Goal: Task Accomplishment & Management: Use online tool/utility

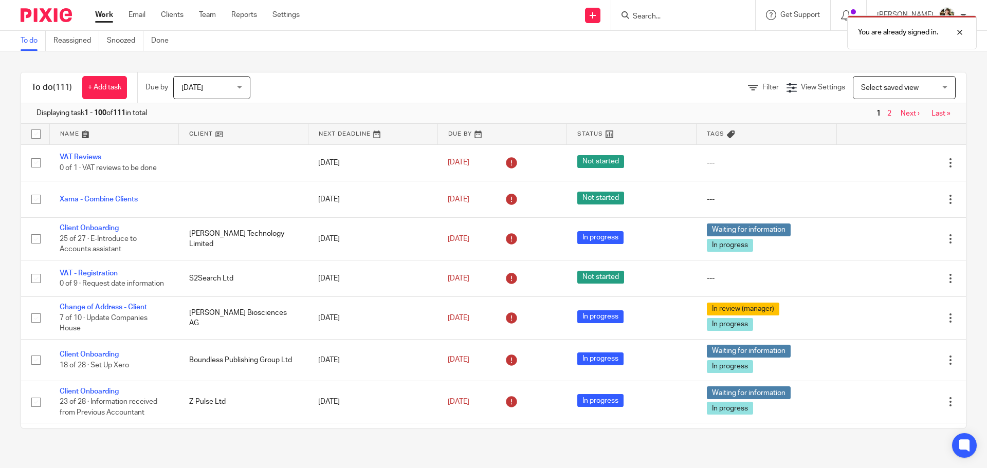
click at [663, 11] on div "You are already signed in." at bounding box center [735, 29] width 483 height 39
click at [664, 19] on div "You are already signed in." at bounding box center [735, 29] width 483 height 39
click at [960, 30] on div at bounding box center [952, 32] width 28 height 12
click at [672, 17] on input "Search" at bounding box center [678, 16] width 93 height 9
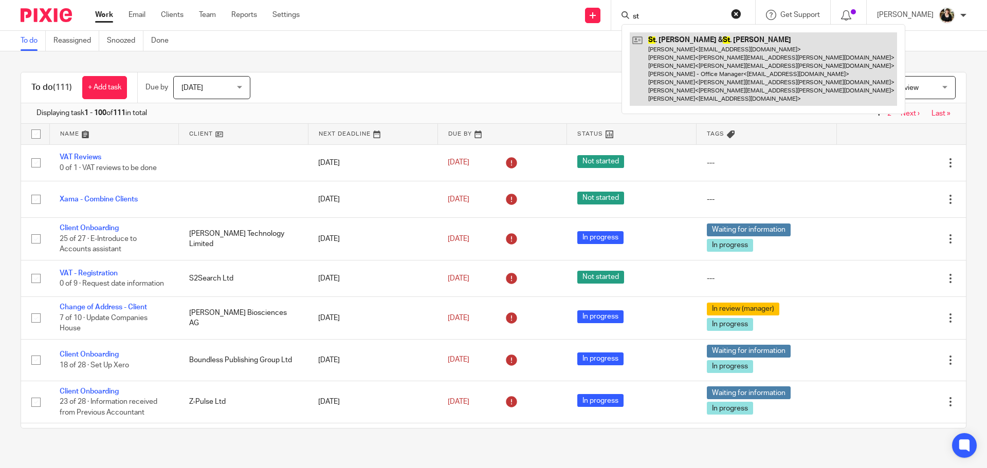
type input "st"
click at [684, 46] on link at bounding box center [763, 69] width 267 height 74
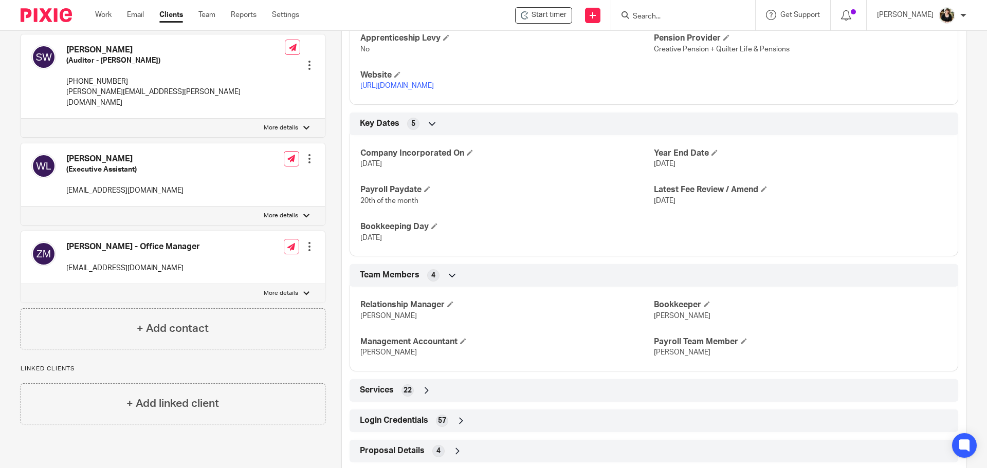
scroll to position [555, 0]
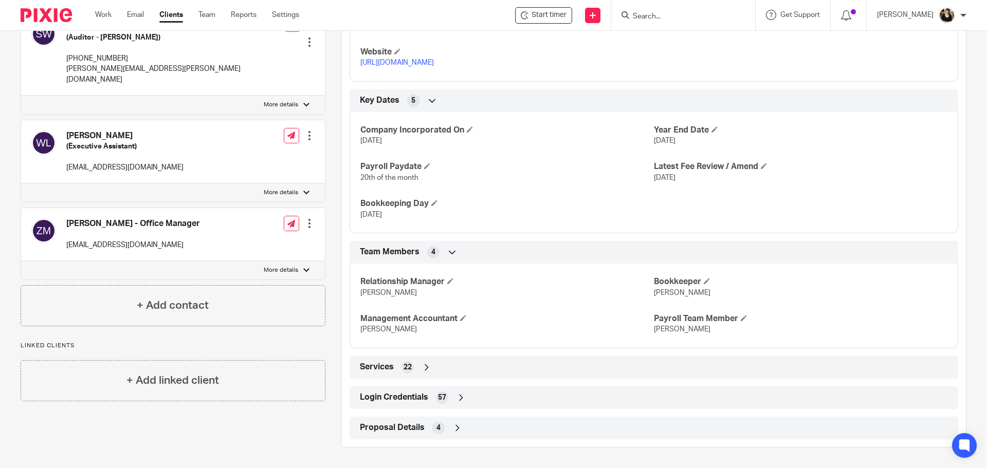
click at [416, 403] on span "Login Credentials" at bounding box center [394, 397] width 68 height 11
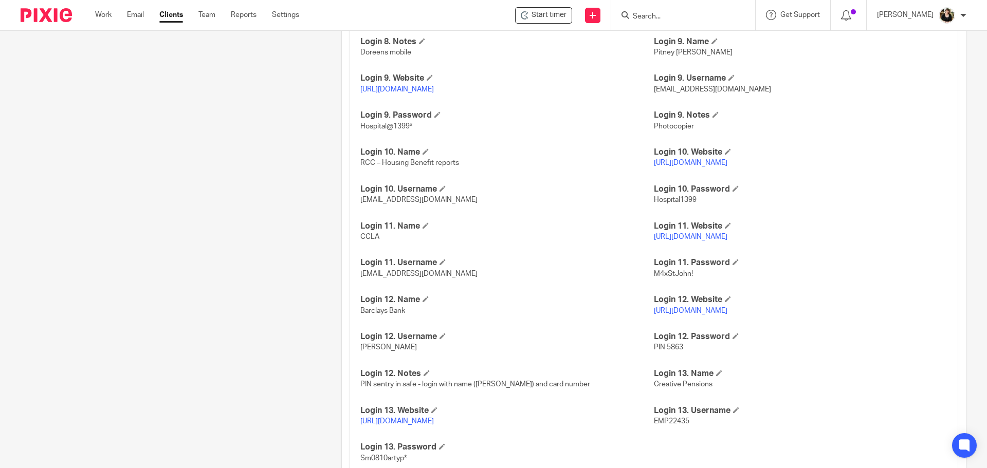
scroll to position [1583, 0]
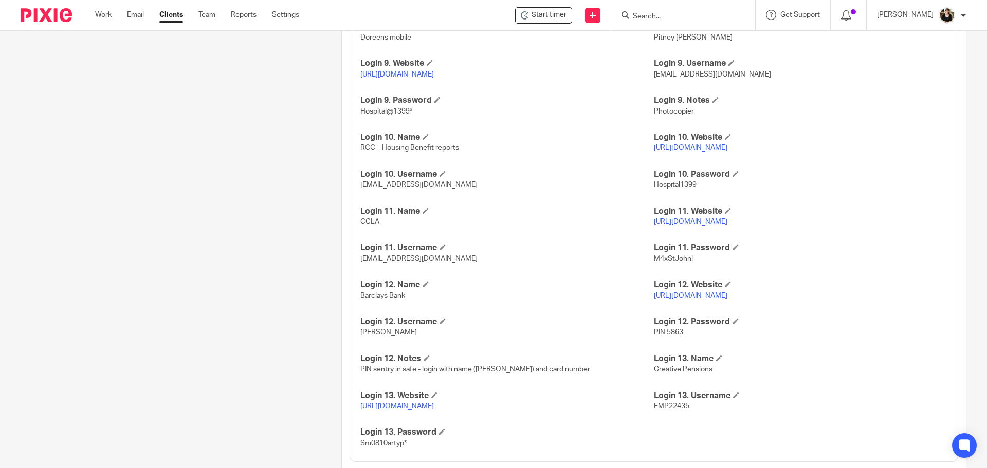
click at [693, 299] on link "https://bank.barclays.co.uk/olb/balances/digital/btr/home/business" at bounding box center [691, 296] width 74 height 7
click at [682, 7] on div at bounding box center [683, 15] width 144 height 30
click at [679, 11] on form at bounding box center [687, 15] width 110 height 13
click at [664, 16] on input "Search" at bounding box center [678, 16] width 93 height 9
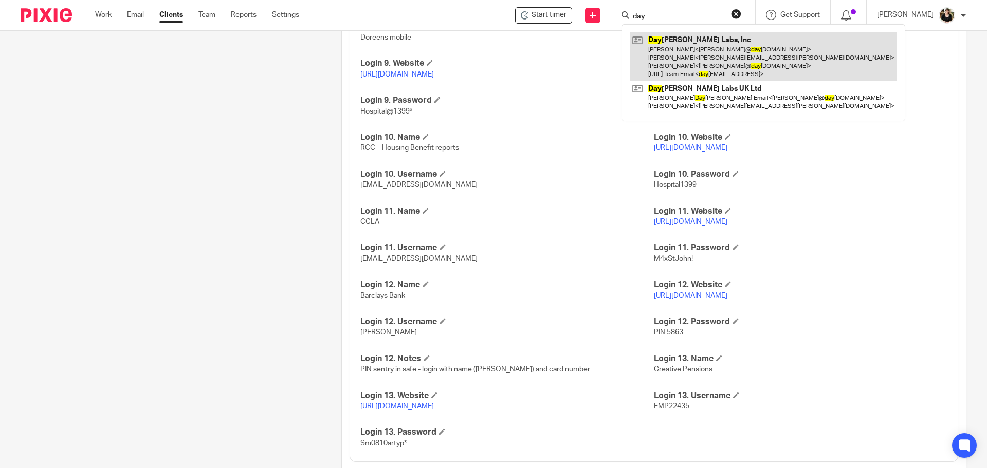
type input "day"
click at [683, 47] on link at bounding box center [763, 56] width 267 height 49
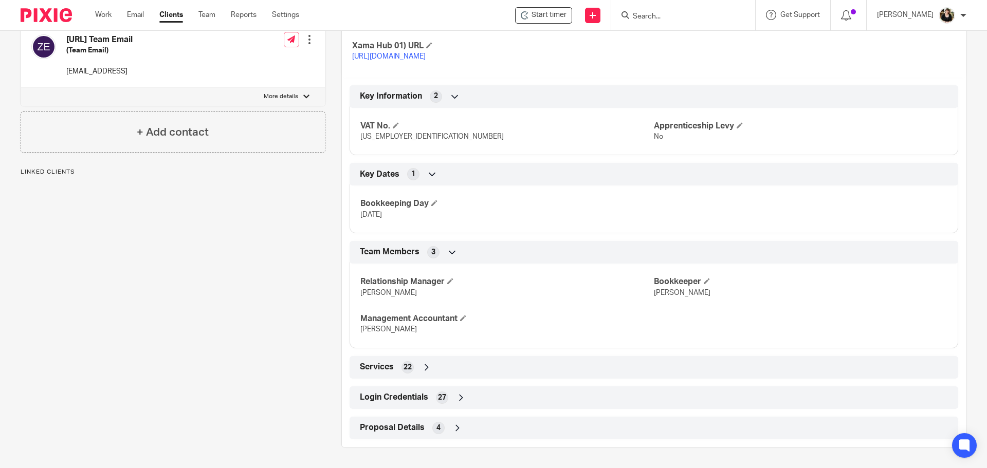
scroll to position [370, 0]
click at [427, 397] on div "Login Credentials 27" at bounding box center [653, 397] width 593 height 17
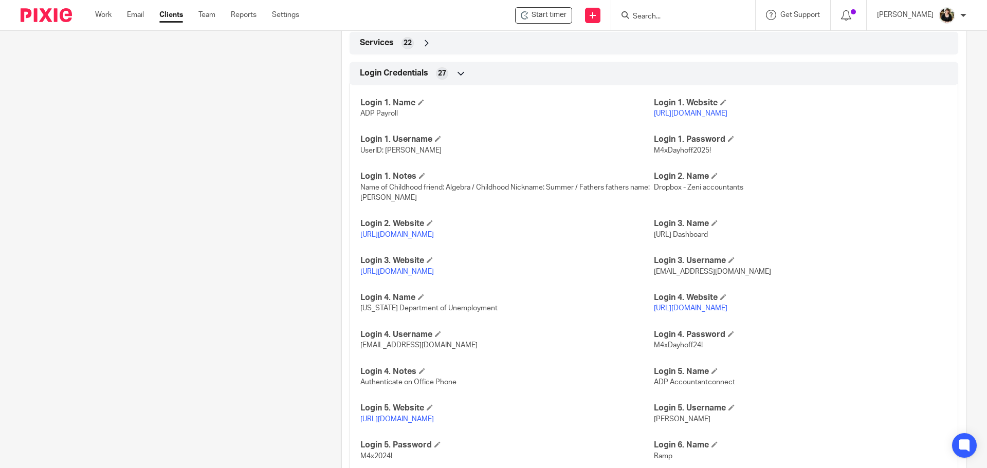
scroll to position [679, 0]
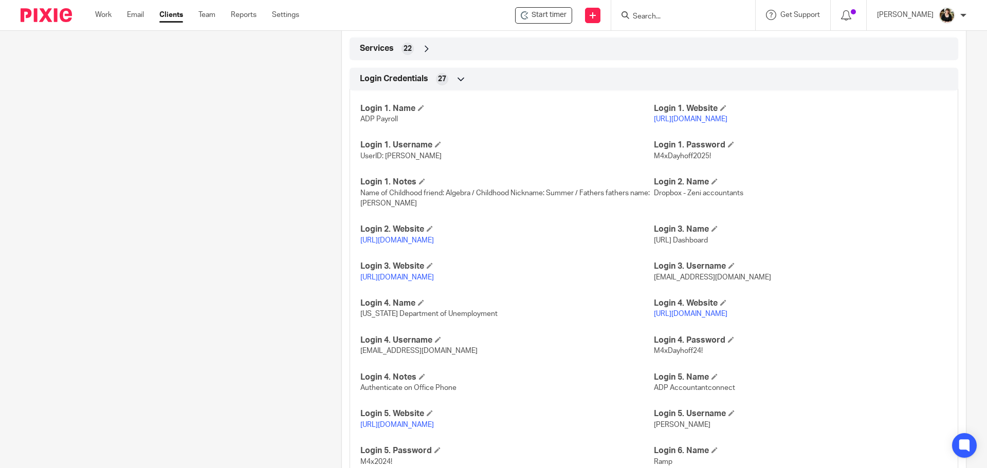
click at [727, 123] on link "https://online.adp.com/signin/v1/?APPID=RUN&productId=80e309c3-70c3-bae1-e053-3…" at bounding box center [691, 119] width 74 height 7
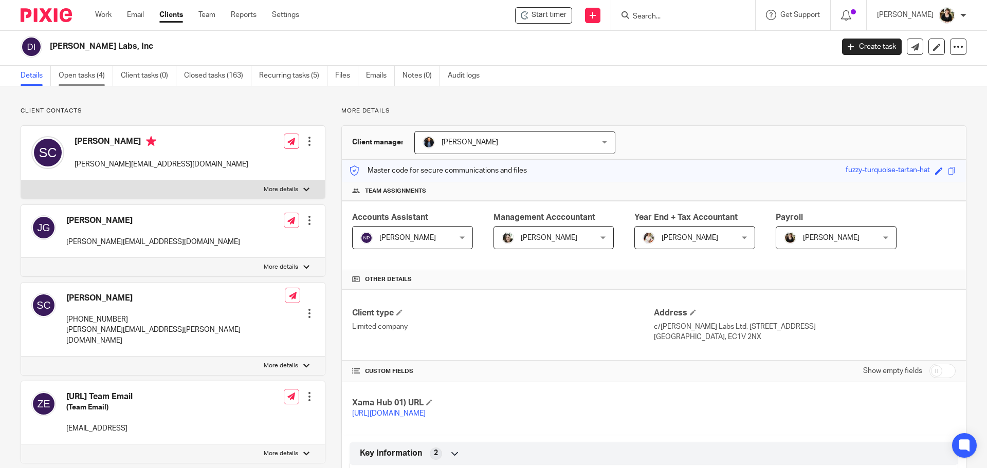
scroll to position [0, 0]
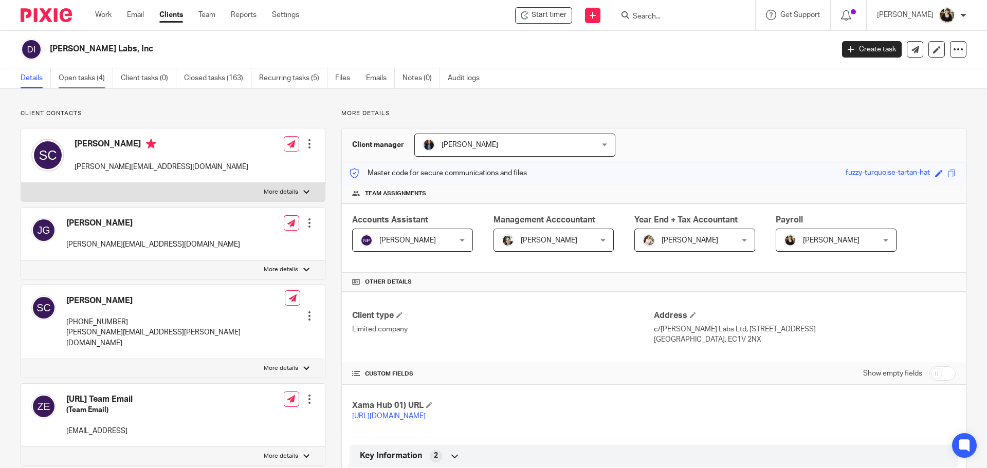
click at [83, 75] on link "Open tasks (4)" at bounding box center [86, 78] width 54 height 20
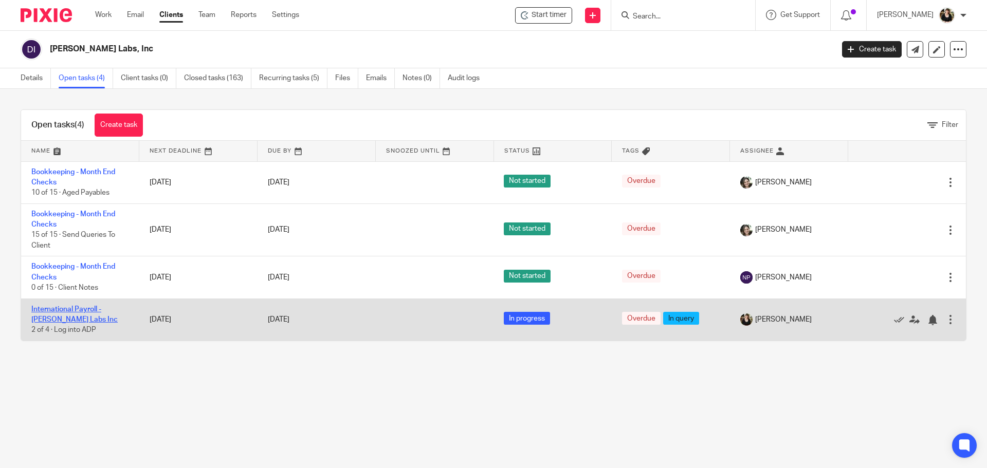
click at [69, 307] on link "International Payroll - [PERSON_NAME] Labs Inc" at bounding box center [74, 314] width 86 height 17
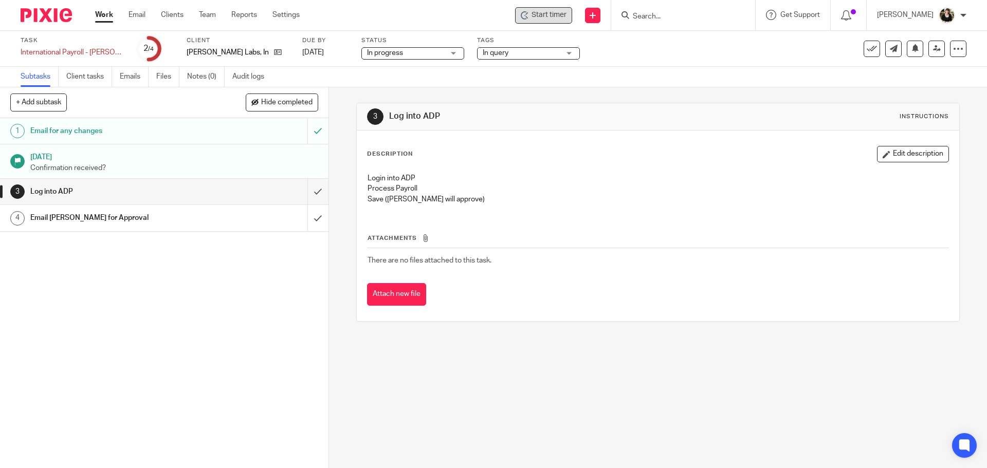
click at [541, 13] on span "Start timer" at bounding box center [549, 15] width 35 height 11
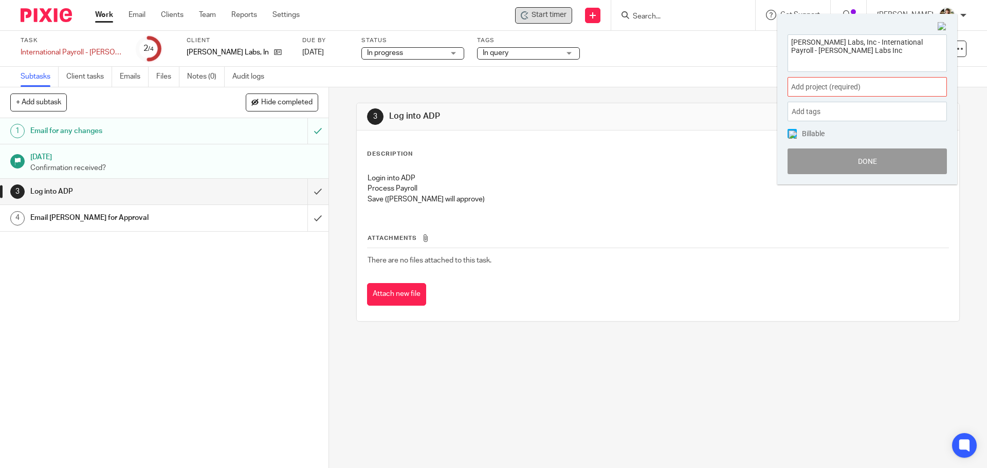
click at [867, 87] on span "Add project (required) :" at bounding box center [856, 87] width 130 height 11
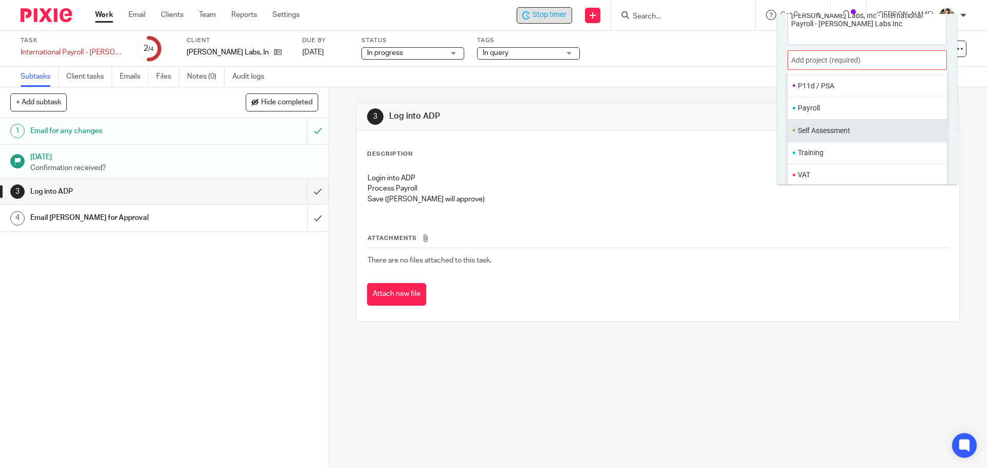
scroll to position [51, 0]
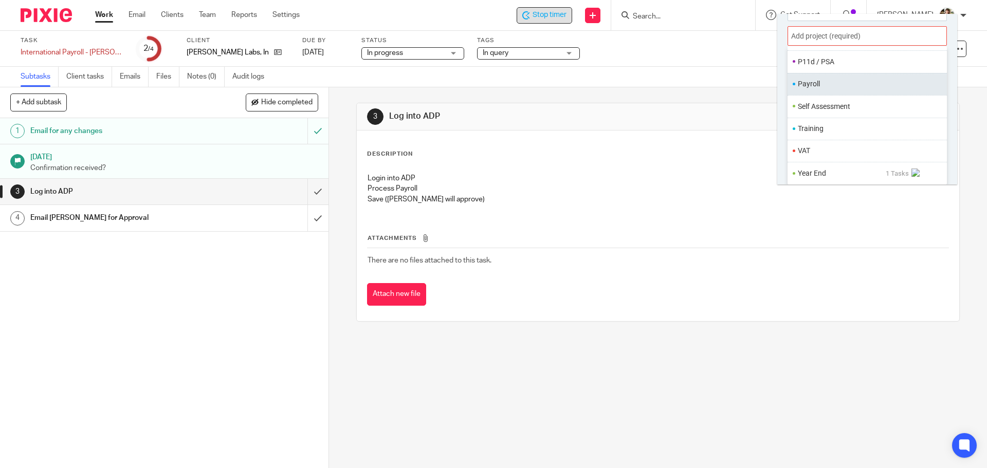
click at [834, 90] on ul "Payroll" at bounding box center [867, 84] width 159 height 22
click at [807, 78] on ul "Payroll" at bounding box center [867, 84] width 159 height 22
click at [839, 87] on li "Payroll" at bounding box center [865, 84] width 134 height 11
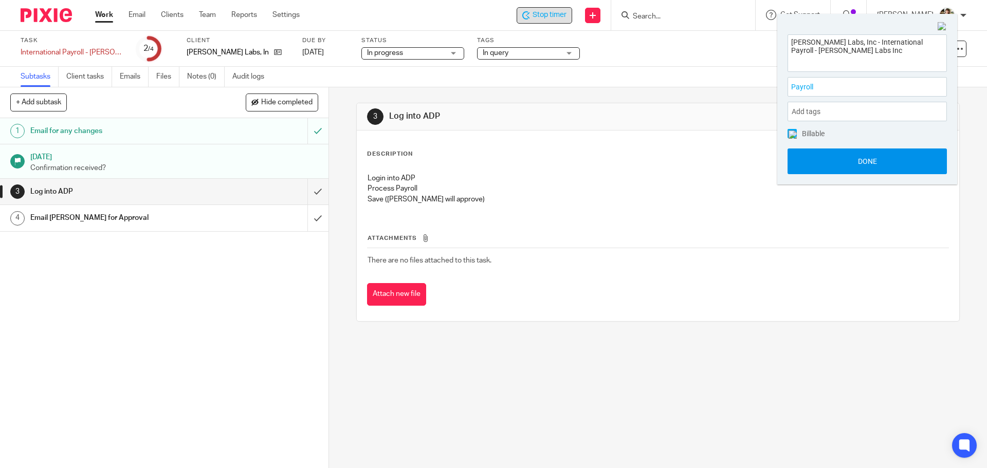
click at [868, 164] on button "Done" at bounding box center [867, 162] width 159 height 26
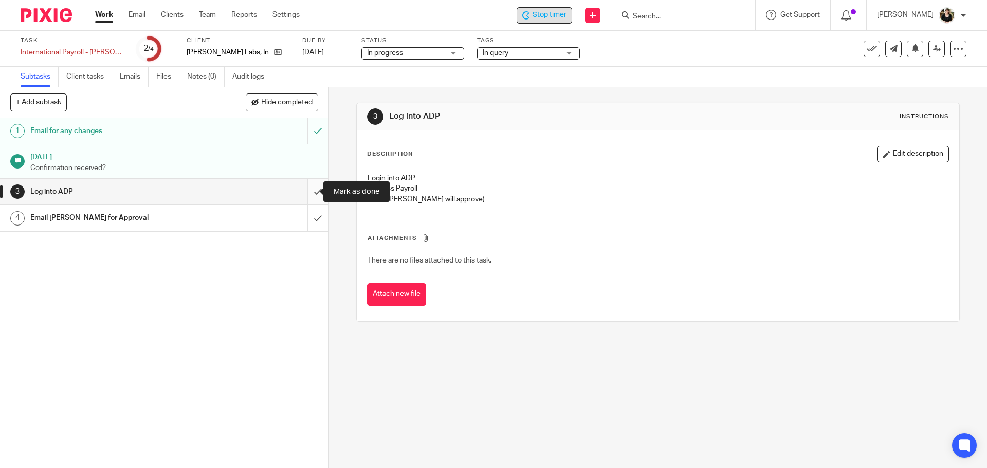
click at [308, 194] on input "submit" at bounding box center [164, 192] width 329 height 26
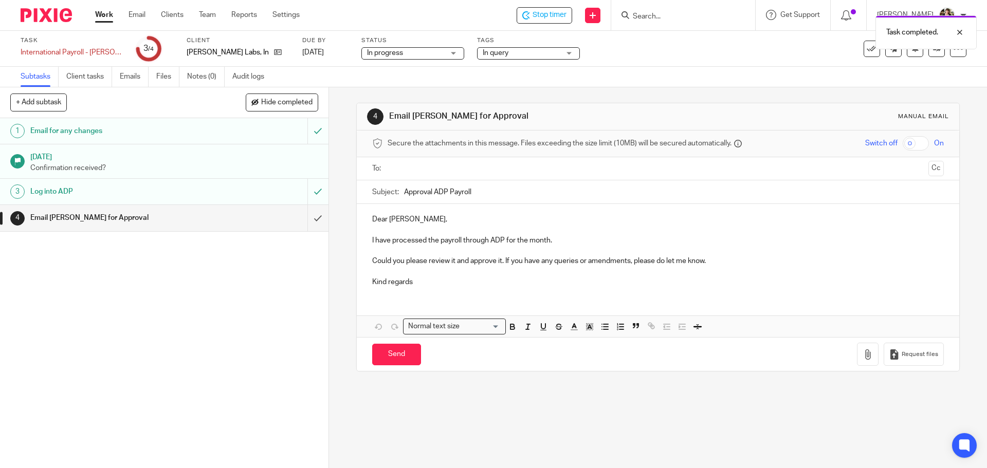
click at [416, 160] on ul at bounding box center [658, 168] width 539 height 17
click at [414, 166] on input "text" at bounding box center [657, 169] width 533 height 12
drag, startPoint x: 480, startPoint y: 195, endPoint x: 389, endPoint y: 196, distance: 91.0
click at [389, 196] on div "Subject: Approval ADP Payroll" at bounding box center [657, 194] width 571 height 23
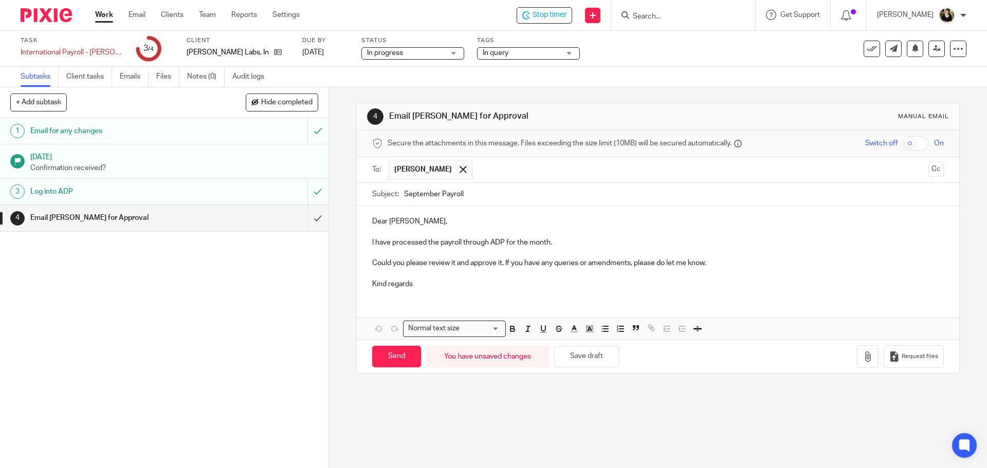
type input "September Payroll"
click at [556, 244] on p "I have processed the payroll through ADP for the month." at bounding box center [657, 243] width 571 height 10
click at [369, 253] on div "Hi Steve, I have processed the payroll through ADP for the month. Harrison was …" at bounding box center [658, 251] width 602 height 91
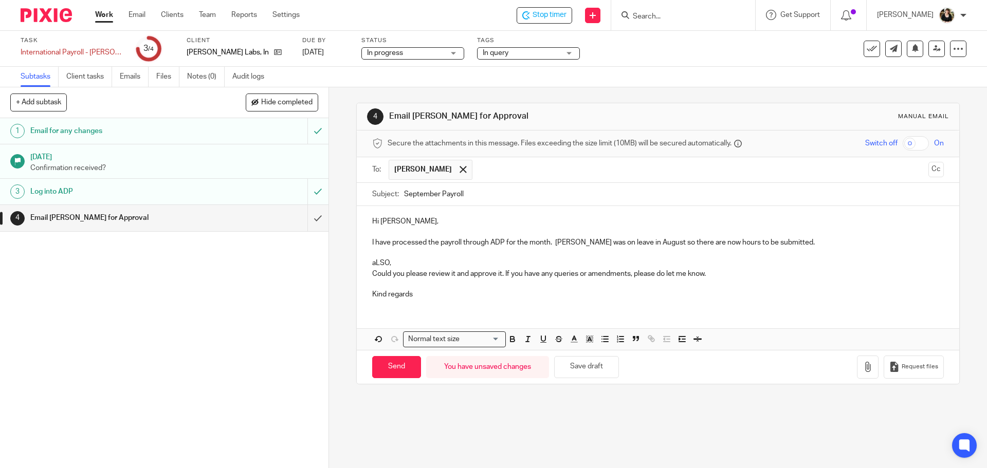
click at [396, 258] on p at bounding box center [657, 253] width 571 height 10
click at [390, 270] on p "Could you please review it and approve it. If you have any queries or amendment…" at bounding box center [657, 274] width 571 height 10
click at [391, 263] on p "aLSO," at bounding box center [657, 263] width 571 height 10
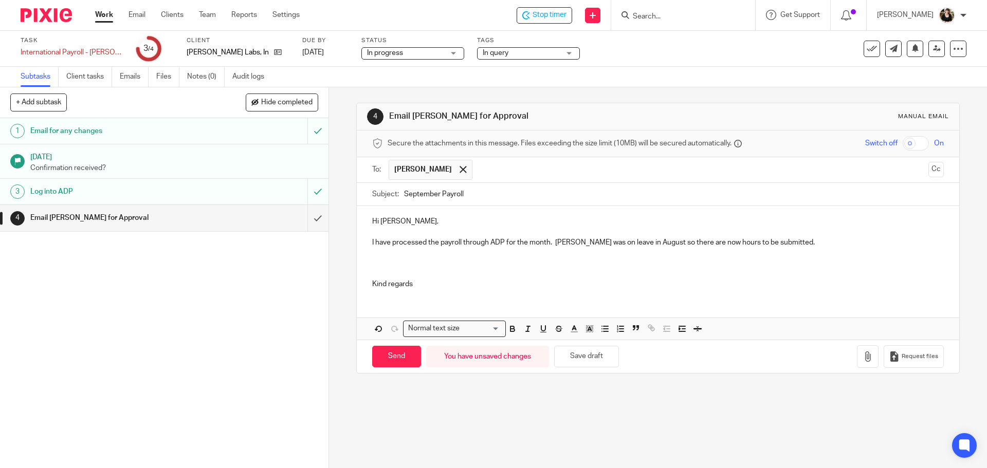
click at [376, 265] on p at bounding box center [657, 263] width 571 height 10
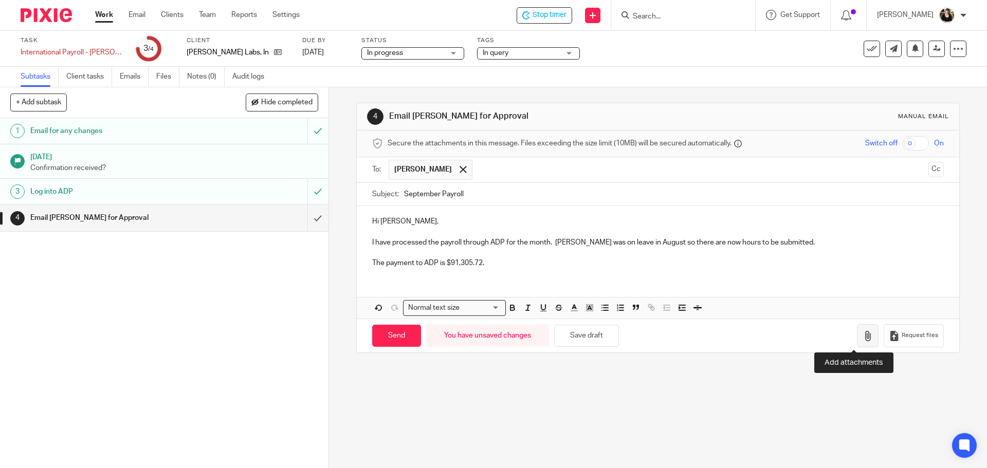
click at [863, 337] on icon "button" at bounding box center [868, 336] width 10 height 10
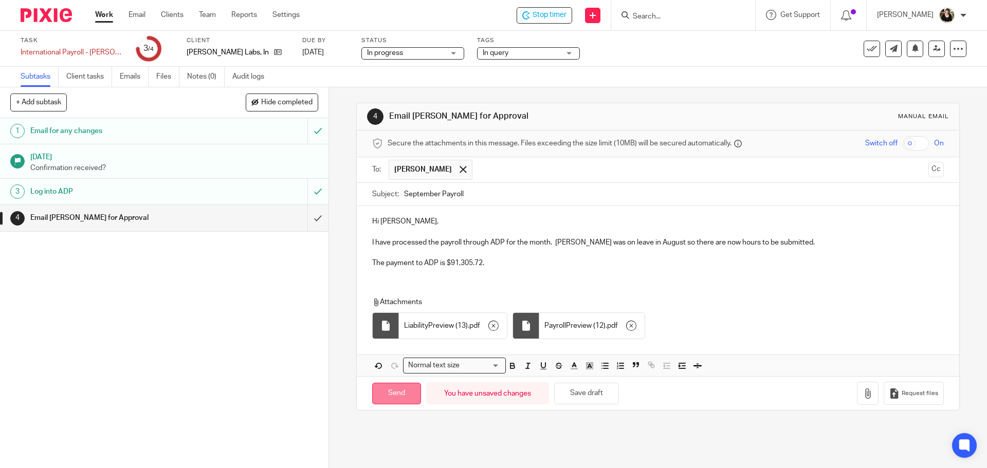
click at [375, 395] on input "Send" at bounding box center [396, 394] width 49 height 22
type input "Sent"
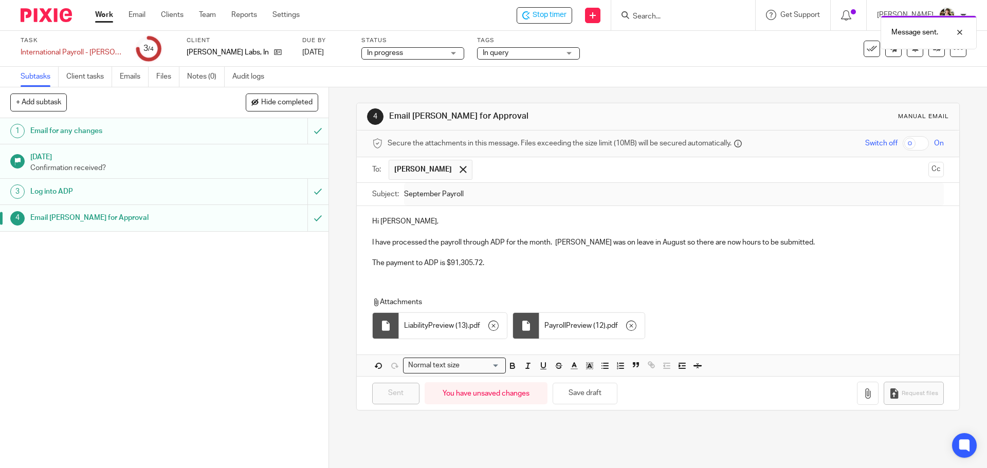
click at [532, 11] on div "Message sent." at bounding box center [735, 29] width 483 height 39
click at [566, 19] on span "Stop timer" at bounding box center [550, 15] width 34 height 11
click at [658, 20] on input "Search" at bounding box center [678, 16] width 93 height 9
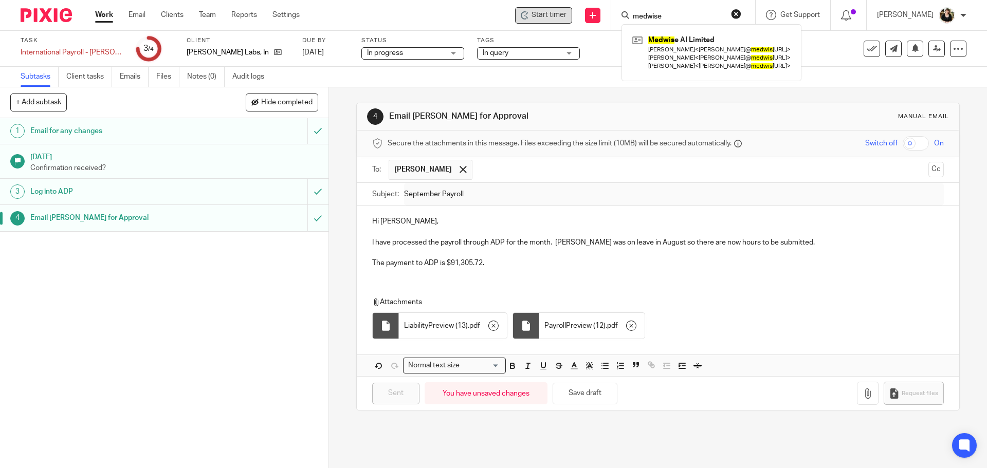
type input "medwise"
click button "submit" at bounding box center [0, 0] width 0 height 0
click at [708, 75] on div "Medwise AI Limited Dr. Daniel Duma < daniel@ medwise .ai > Dr. Keith Tsui < kei…" at bounding box center [709, 52] width 175 height 57
click at [705, 60] on link at bounding box center [709, 52] width 159 height 41
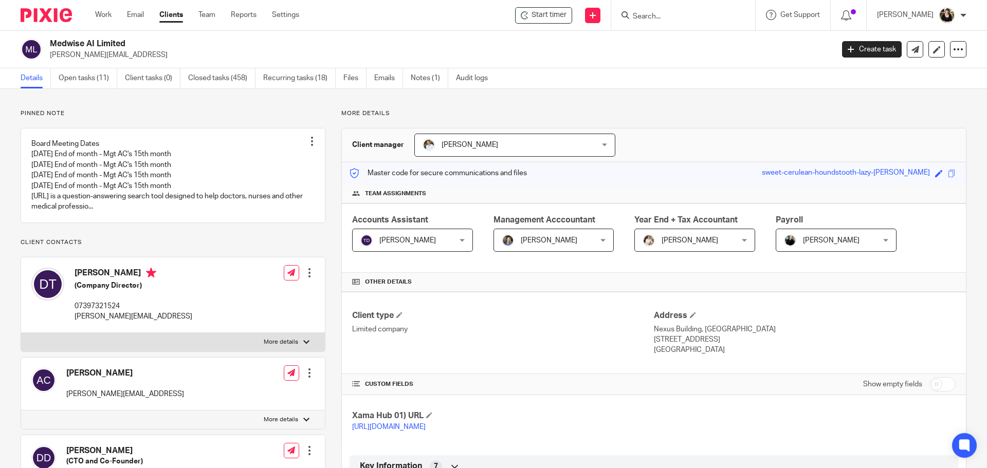
click at [667, 14] on input "Search" at bounding box center [678, 16] width 93 height 9
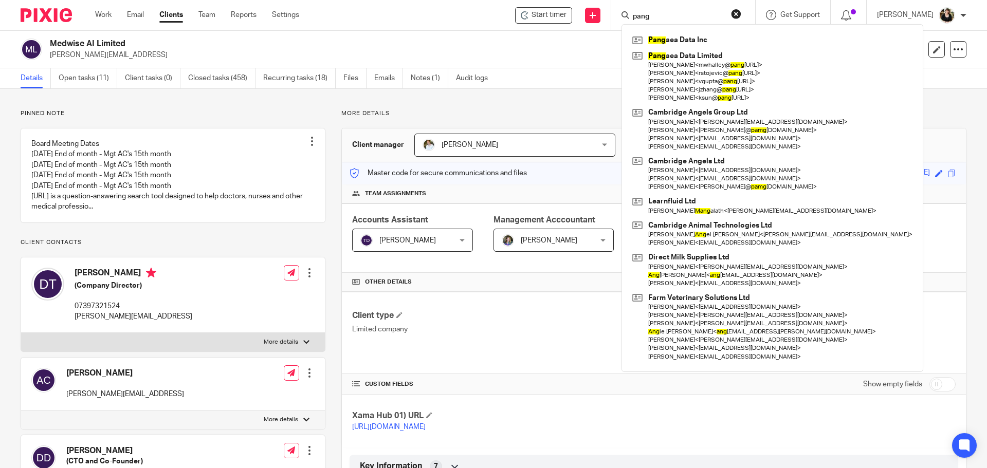
type input "pang"
click button "submit" at bounding box center [0, 0] width 0 height 0
click at [694, 39] on link at bounding box center [772, 39] width 285 height 15
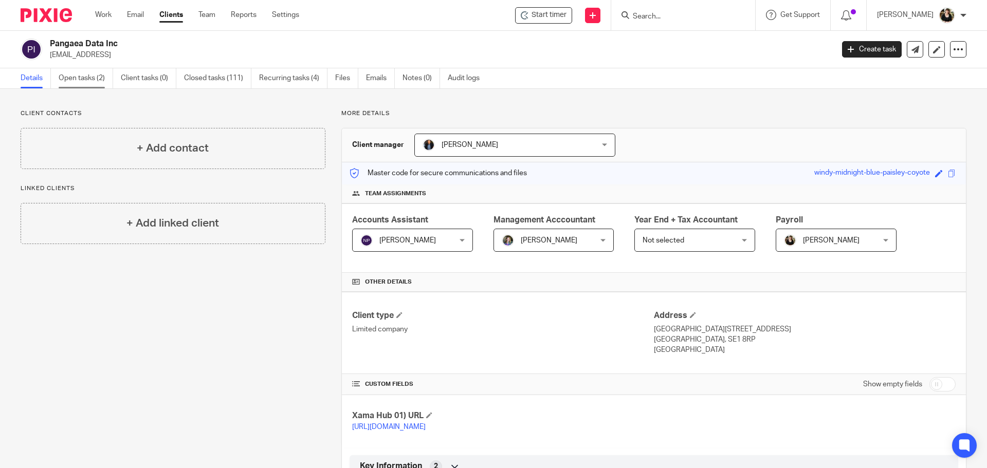
click at [89, 78] on link "Open tasks (2)" at bounding box center [86, 78] width 54 height 20
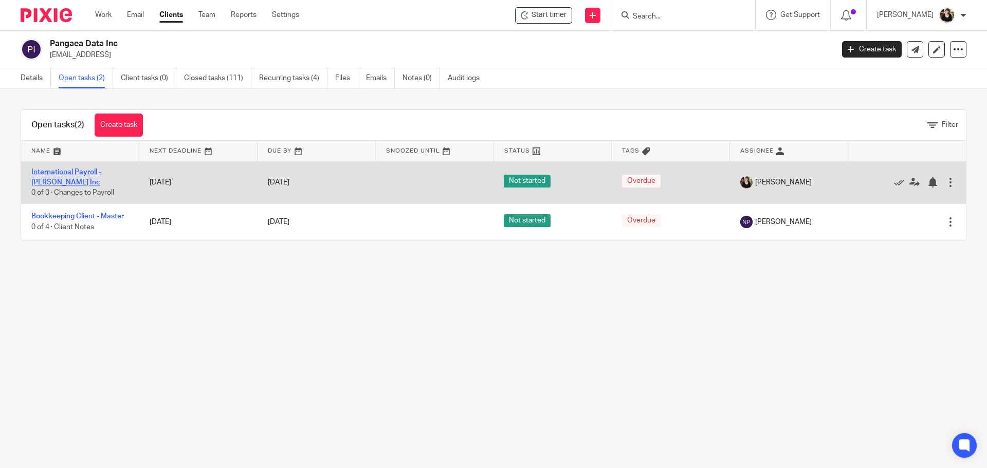
click at [86, 175] on link "International Payroll - Deel Inc" at bounding box center [66, 177] width 70 height 17
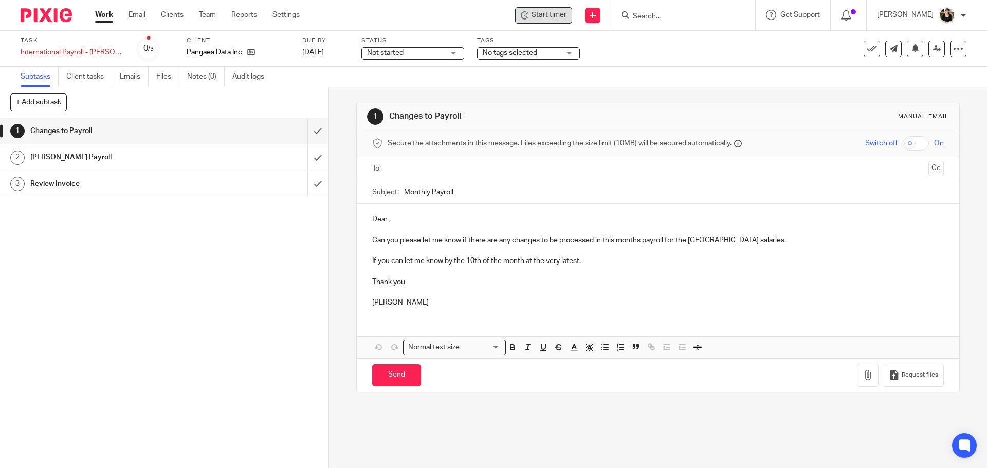
click at [527, 16] on icon at bounding box center [525, 15] width 8 height 8
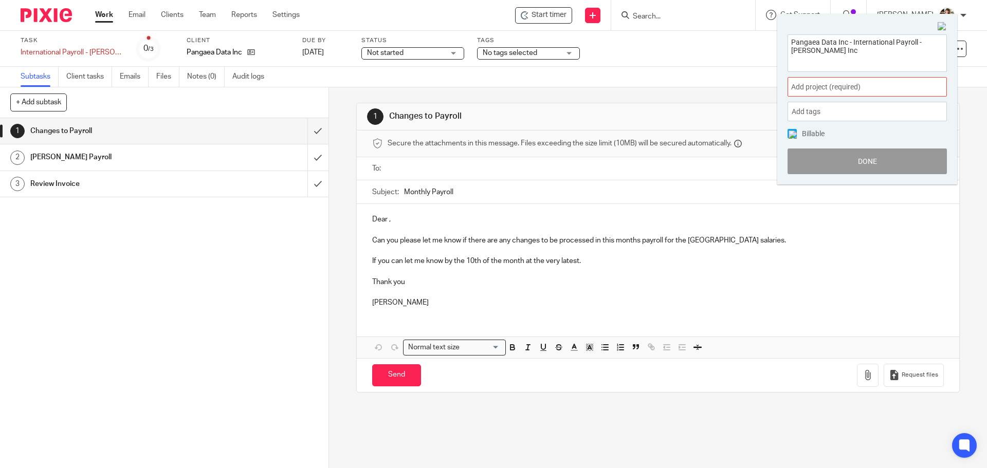
click at [876, 86] on div "Add project (required) :" at bounding box center [867, 87] width 159 height 20
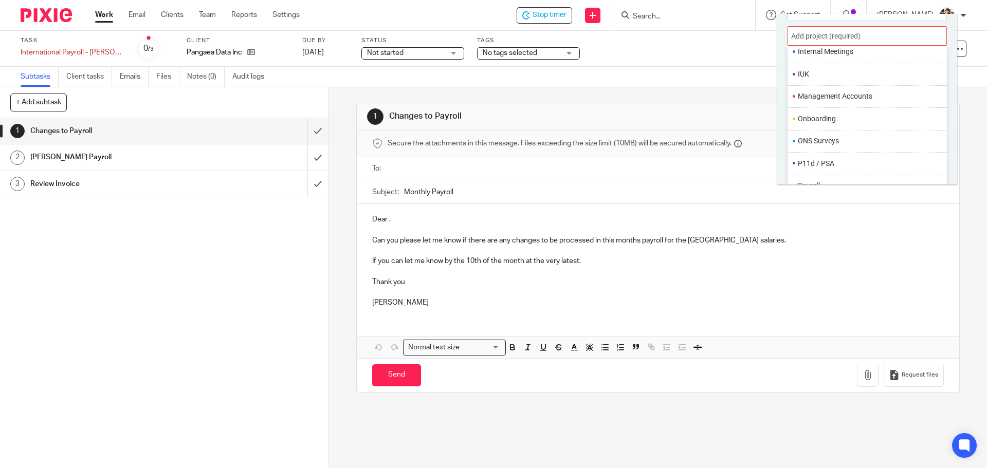
scroll to position [385, 0]
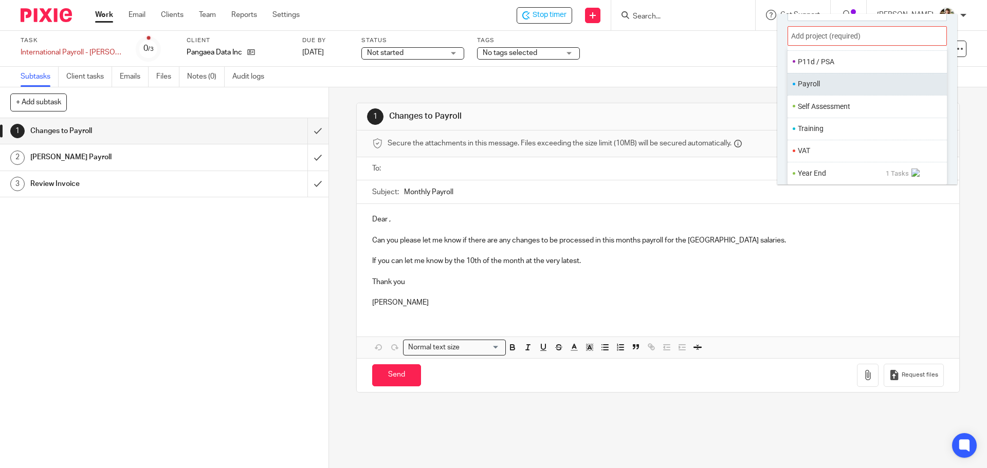
click at [819, 79] on ul "Payroll" at bounding box center [867, 84] width 159 height 22
click at [822, 85] on li "Payroll" at bounding box center [865, 84] width 134 height 11
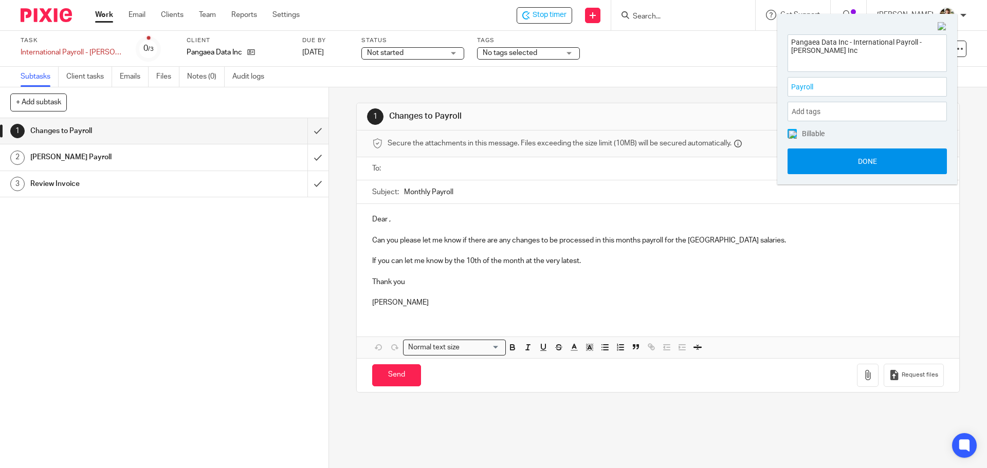
click at [856, 154] on button "Done" at bounding box center [867, 162] width 159 height 26
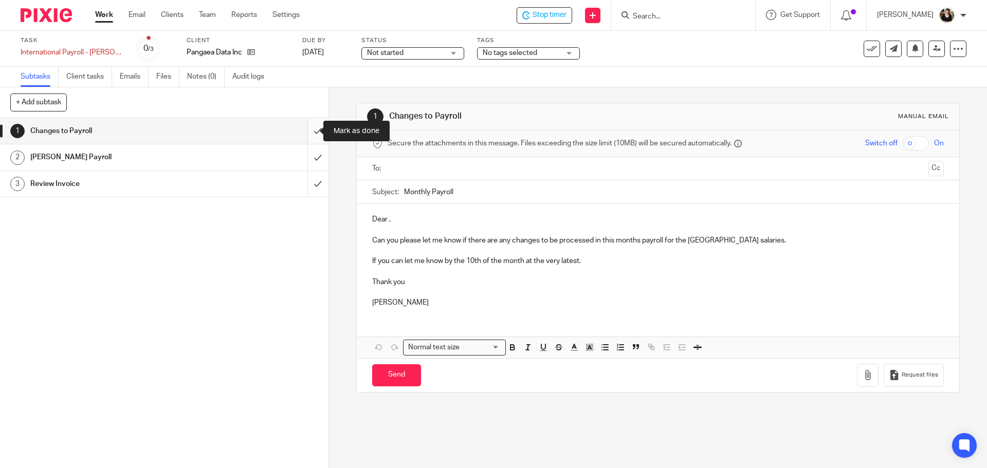
click at [307, 132] on input "submit" at bounding box center [164, 131] width 329 height 26
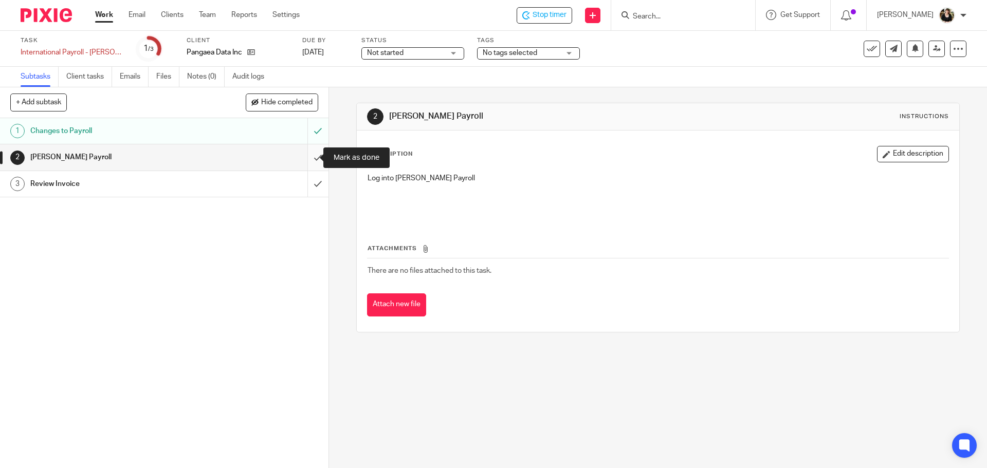
click at [307, 161] on input "submit" at bounding box center [164, 157] width 329 height 26
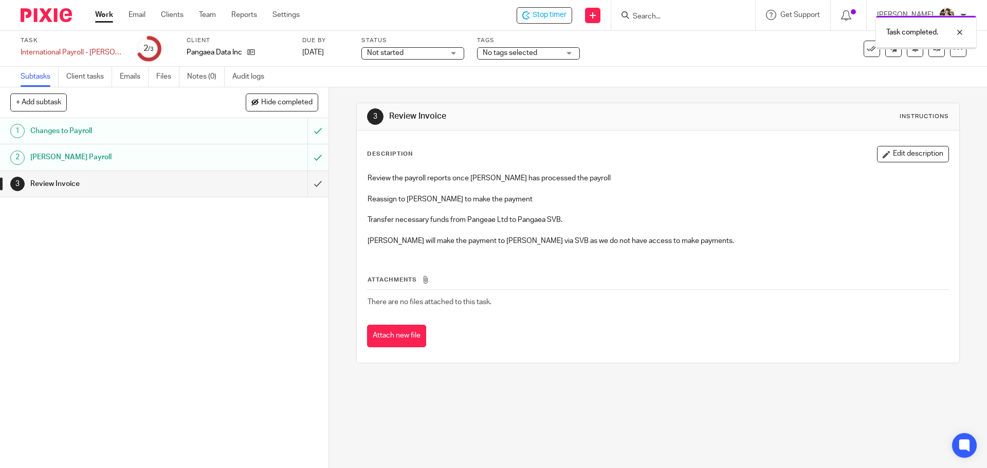
click at [552, 19] on div "Task completed." at bounding box center [735, 29] width 483 height 39
click at [420, 55] on span "Not started" at bounding box center [405, 53] width 77 height 11
click at [396, 89] on span "In progress" at bounding box center [380, 90] width 36 height 7
click at [508, 60] on div "Tags No tags selected Not yet started Records received Planned In progress In q…" at bounding box center [528, 49] width 103 height 25
click at [521, 53] on span "No tags selected" at bounding box center [510, 52] width 54 height 7
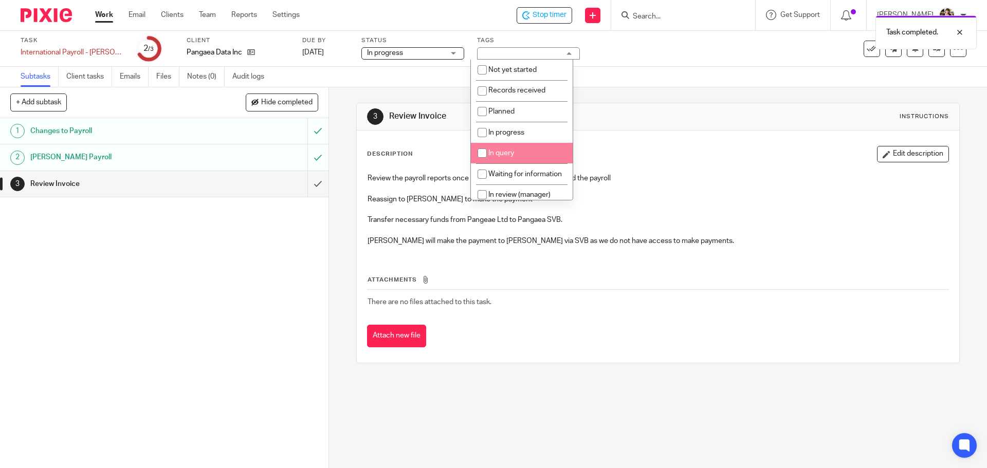
scroll to position [51, 0]
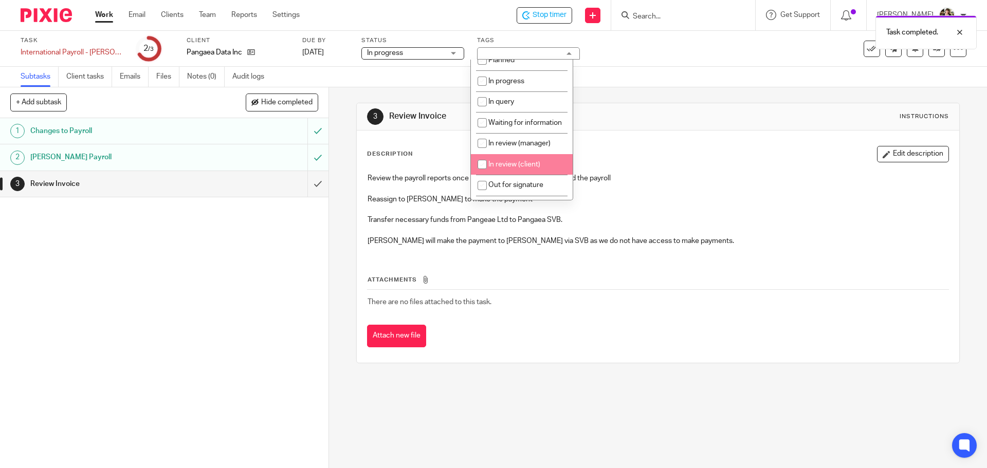
click at [514, 168] on span "In review (client)" at bounding box center [514, 164] width 52 height 7
checkbox input "true"
click at [676, 177] on p "Review the payroll reports once [PERSON_NAME] has processed the payroll" at bounding box center [658, 178] width 580 height 10
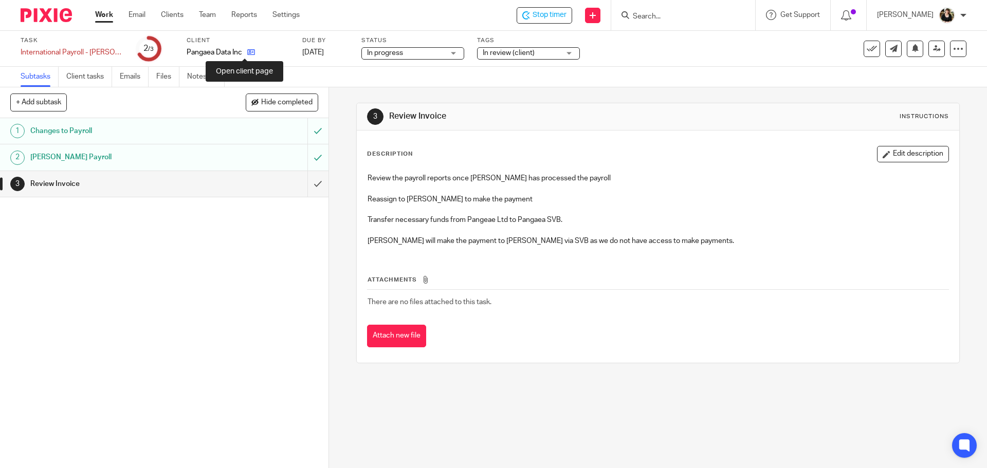
click at [247, 54] on icon at bounding box center [251, 52] width 8 height 8
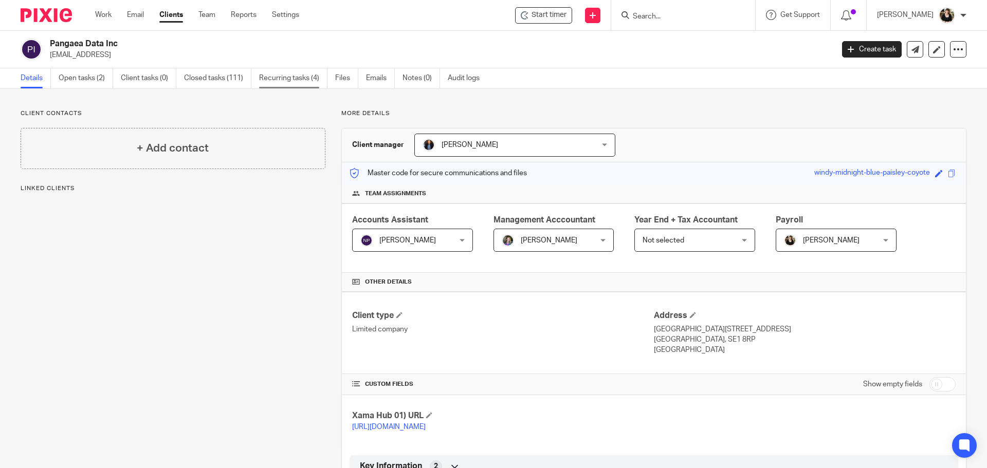
click at [304, 77] on link "Recurring tasks (4)" at bounding box center [293, 78] width 68 height 20
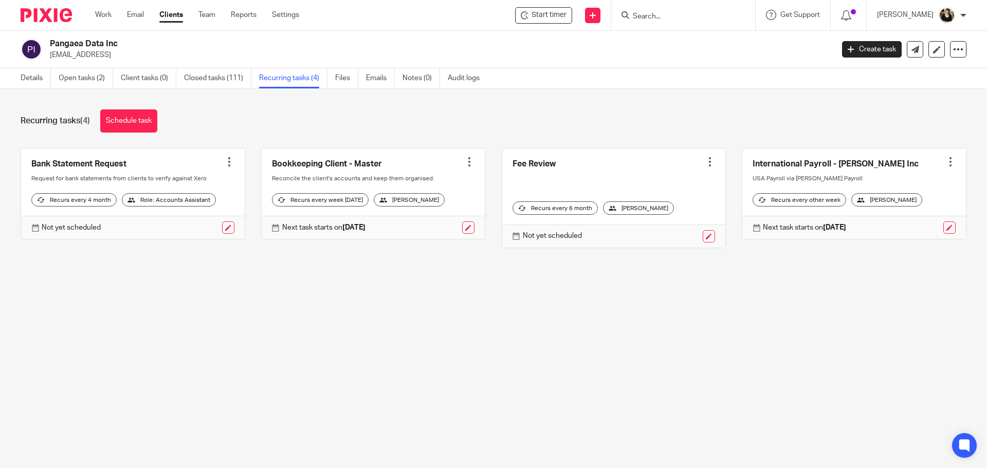
click at [802, 165] on link at bounding box center [854, 194] width 224 height 91
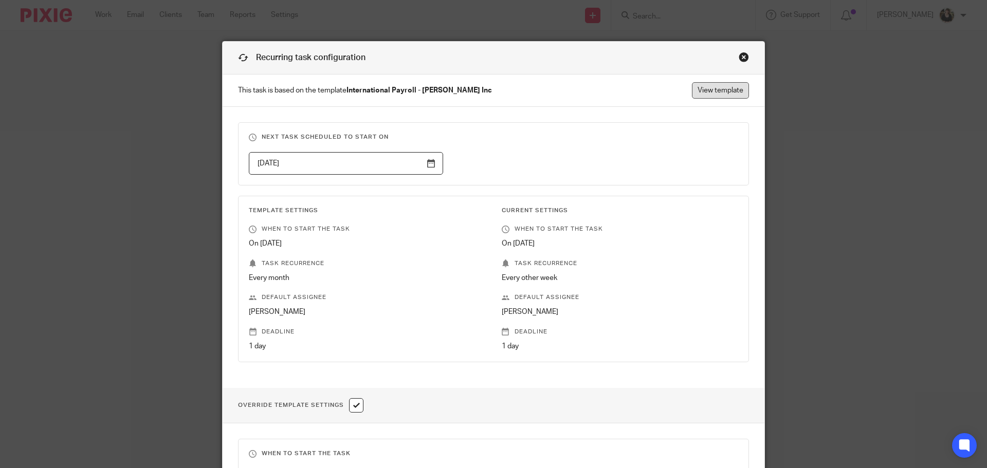
click at [703, 90] on link "View template" at bounding box center [720, 90] width 57 height 16
click at [739, 56] on div "Close this dialog window" at bounding box center [744, 57] width 10 height 10
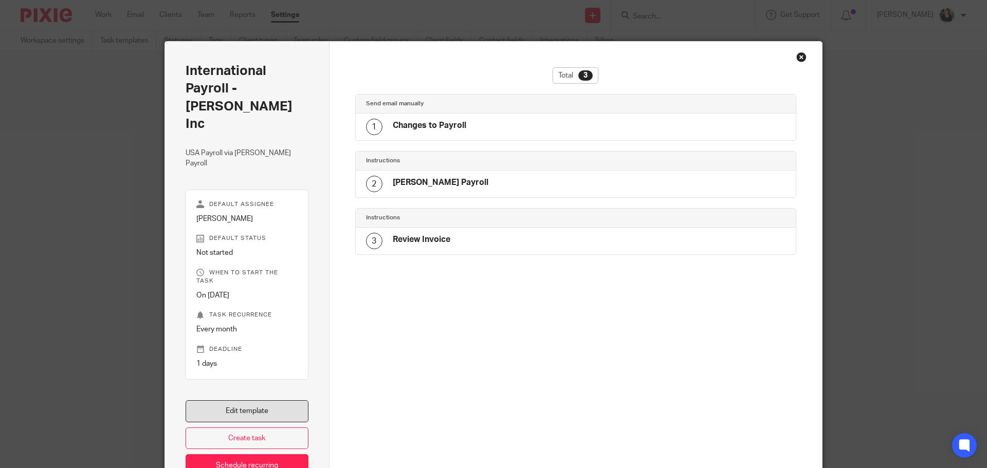
click at [251, 401] on link "Edit template" at bounding box center [247, 412] width 123 height 22
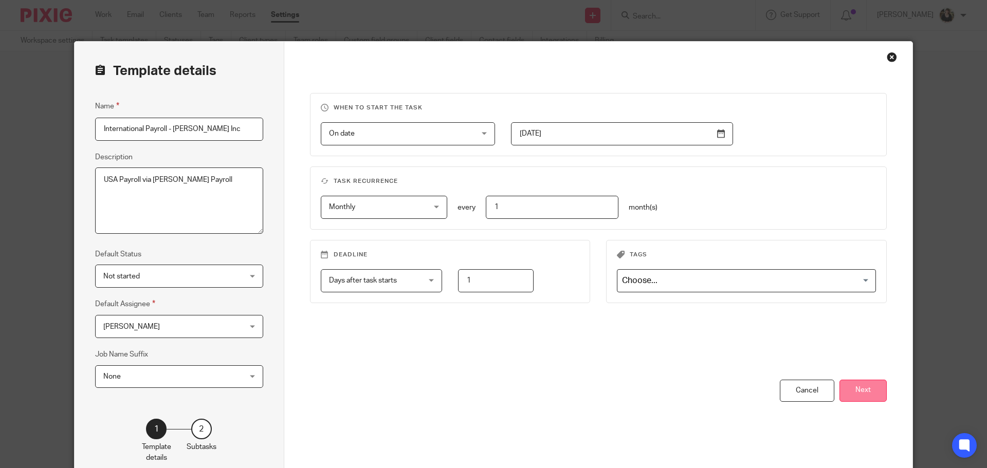
click at [859, 397] on button "Next" at bounding box center [863, 391] width 47 height 22
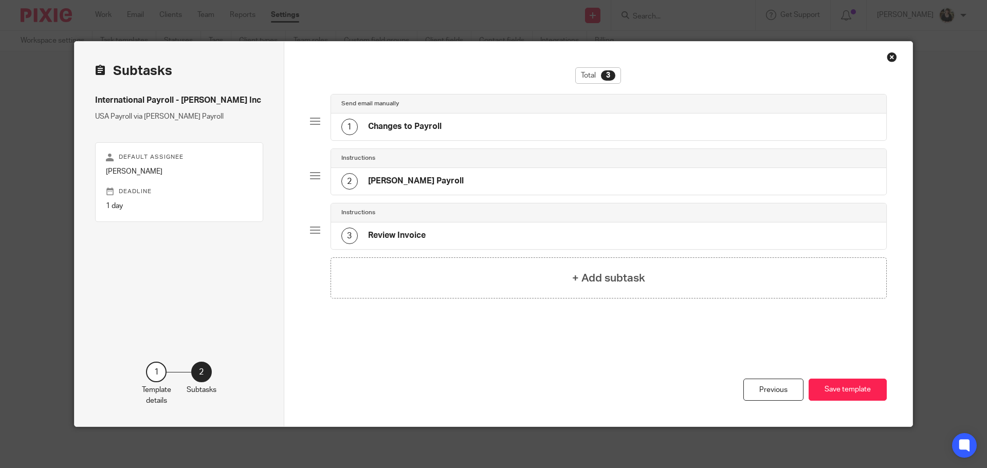
click at [430, 118] on div "1 Changes to Payroll" at bounding box center [609, 127] width 556 height 27
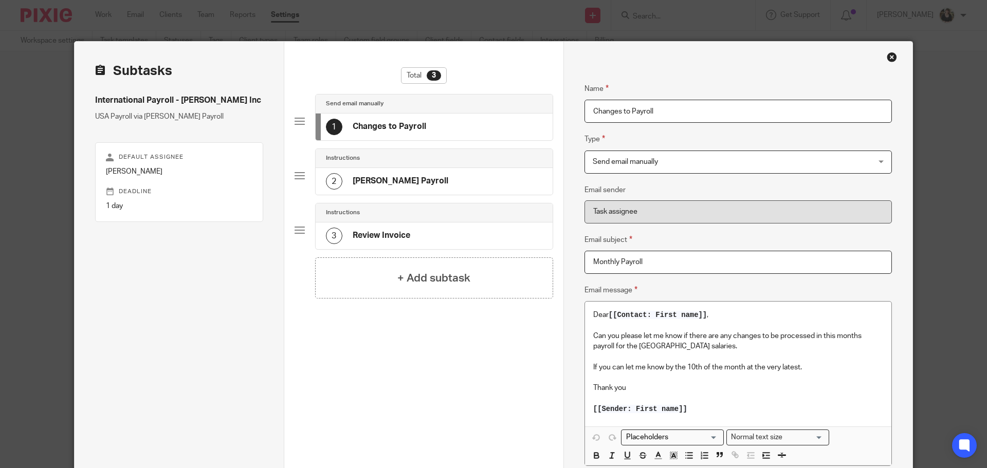
click at [857, 335] on p "Can you please let me know if there are any changes to be processed in this mon…" at bounding box center [738, 341] width 290 height 21
click at [685, 367] on p "If you can let me know by the 10th of the month at the very latest." at bounding box center [738, 367] width 290 height 10
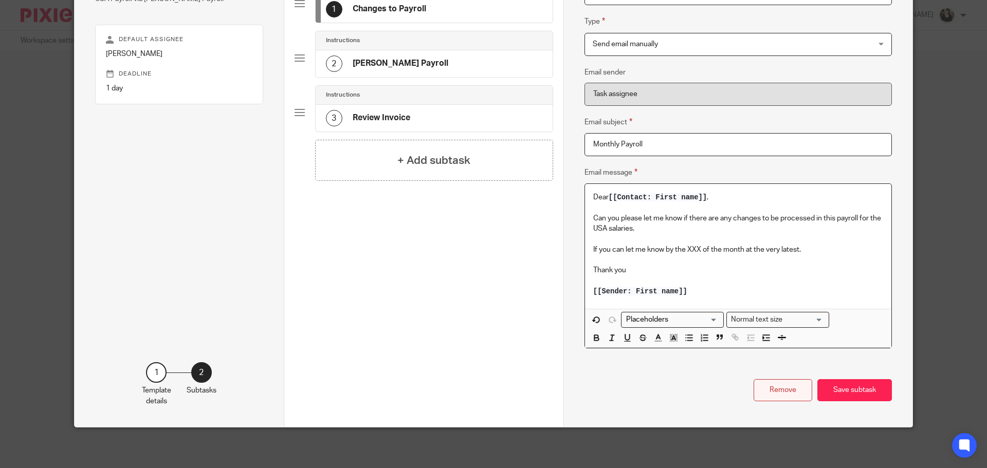
scroll to position [118, 0]
drag, startPoint x: 591, startPoint y: 285, endPoint x: 727, endPoint y: 289, distance: 136.8
click at [727, 289] on p "[[Sender: First name]]" at bounding box center [738, 291] width 290 height 10
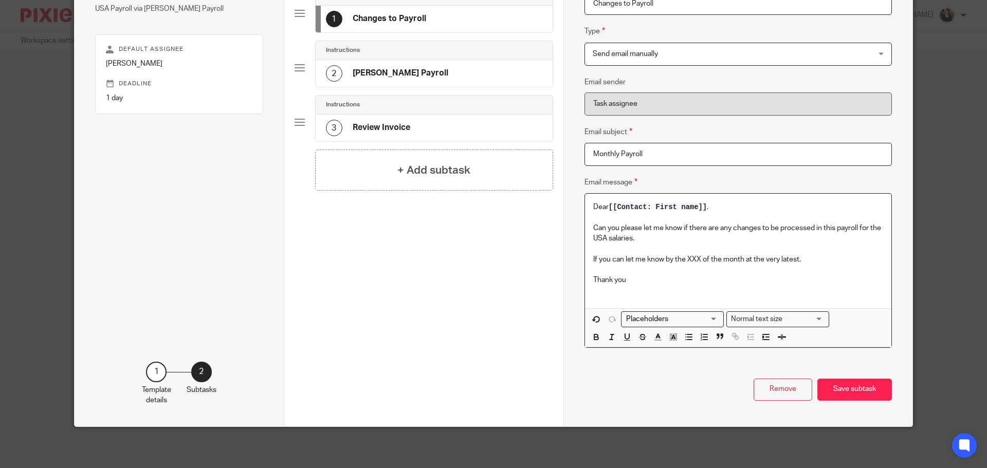
scroll to position [97, 0]
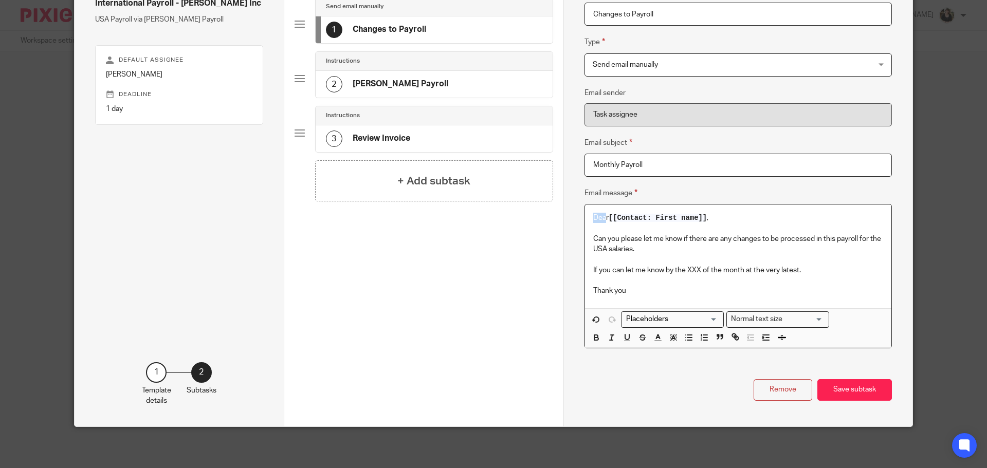
drag, startPoint x: 604, startPoint y: 218, endPoint x: 588, endPoint y: 219, distance: 16.0
click at [588, 219] on div "Dear [[Contact: First name]] , Can you please let me know if there are any chan…" at bounding box center [738, 257] width 306 height 104
click at [840, 386] on button "Save subtask" at bounding box center [854, 390] width 75 height 22
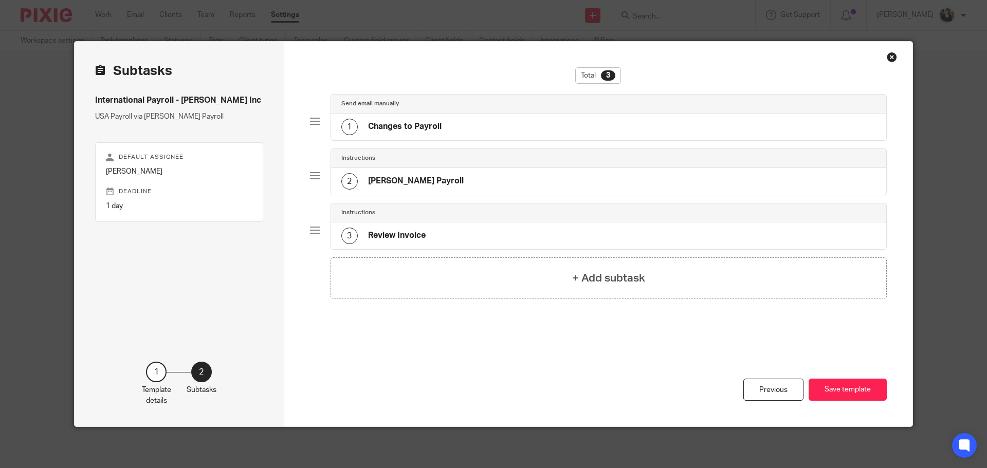
scroll to position [0, 0]
click at [398, 172] on div "2 Deel Payroll" at bounding box center [609, 181] width 556 height 27
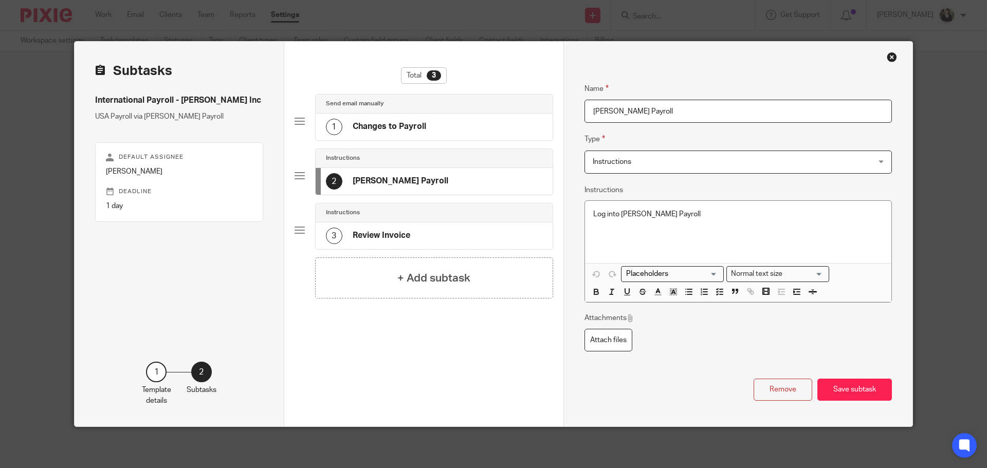
click at [705, 215] on p "Log into Deel Payroll" at bounding box center [738, 214] width 290 height 10
click at [662, 206] on div "Log into Deel Payroll" at bounding box center [738, 232] width 306 height 62
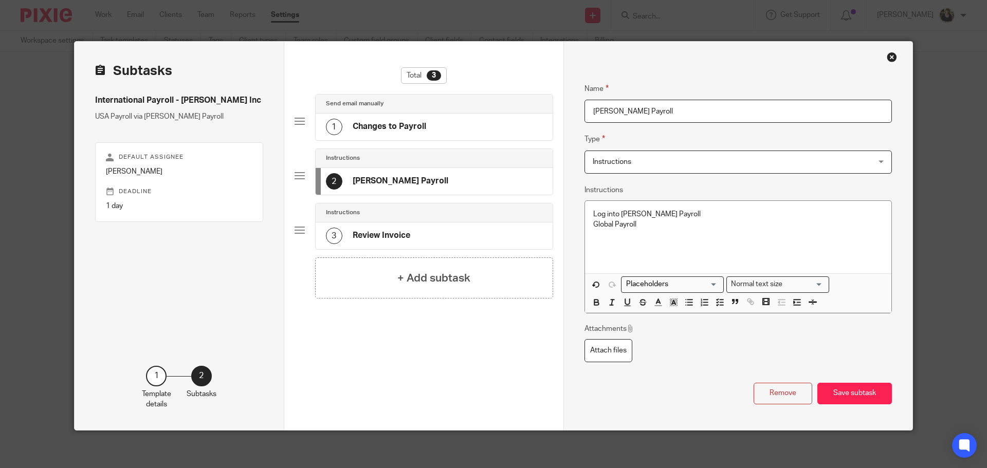
click at [645, 231] on p at bounding box center [738, 245] width 290 height 31
click at [684, 304] on icon "button" at bounding box center [688, 302] width 9 height 9
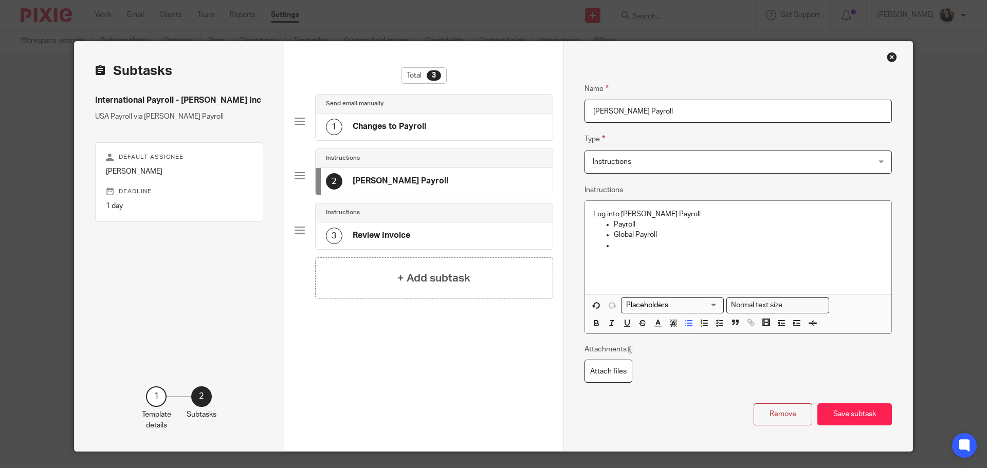
click at [631, 249] on p at bounding box center [748, 246] width 269 height 10
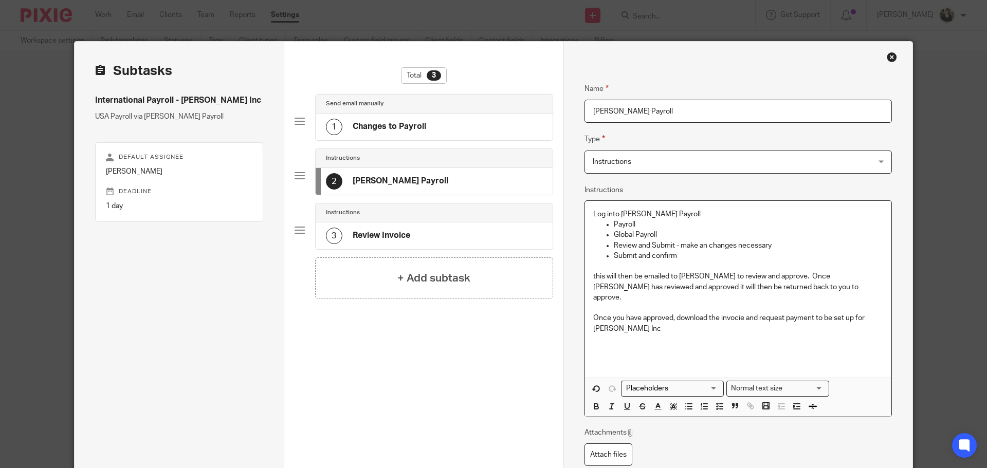
click at [731, 313] on p "Once you have approved, download the invocie and request payment to be set up f…" at bounding box center [738, 323] width 290 height 21
click at [629, 344] on p "Client Adviser" at bounding box center [738, 359] width 290 height 31
click at [641, 344] on p "Client Advisr" at bounding box center [738, 359] width 290 height 31
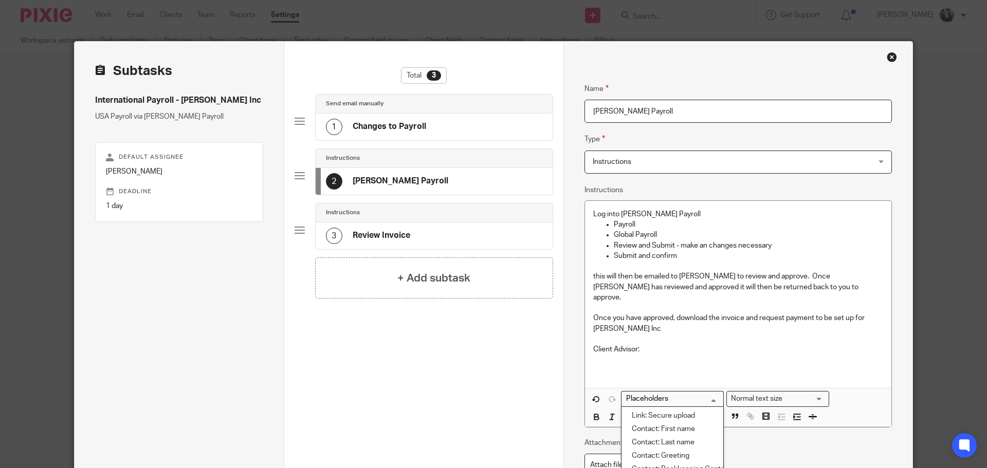
click at [643, 394] on input "Search for option" at bounding box center [670, 399] width 95 height 11
click at [651, 423] on li "Client: Bookkeeper" at bounding box center [673, 429] width 102 height 13
type input "book"
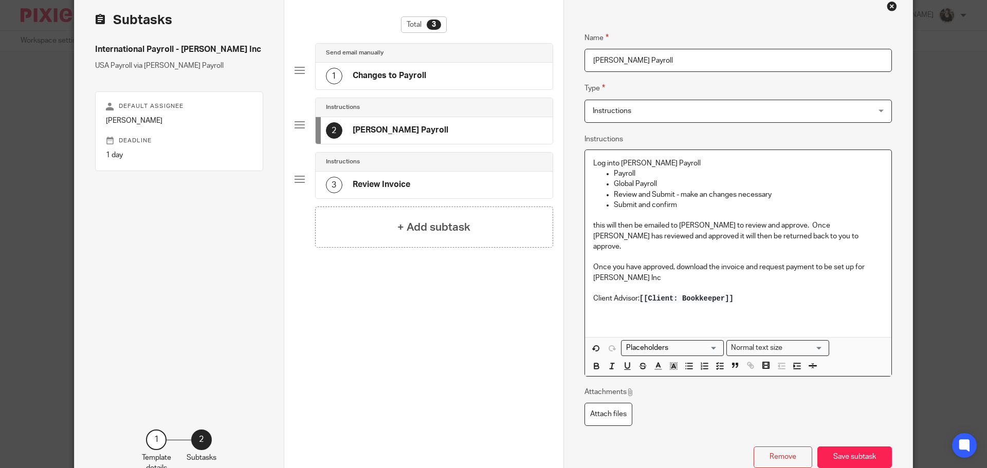
scroll to position [51, 0]
click at [854, 454] on button "Save subtask" at bounding box center [854, 457] width 75 height 22
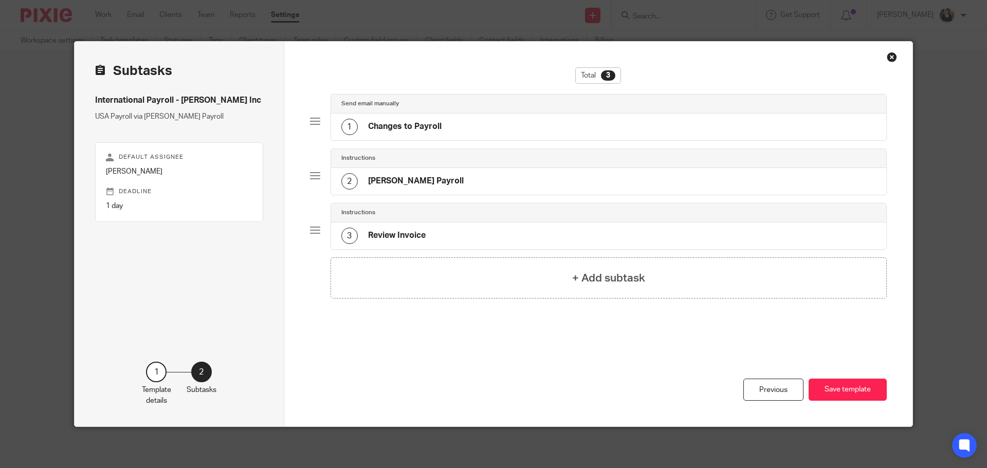
scroll to position [0, 0]
click at [388, 186] on h4 "Deel Payroll" at bounding box center [416, 181] width 96 height 11
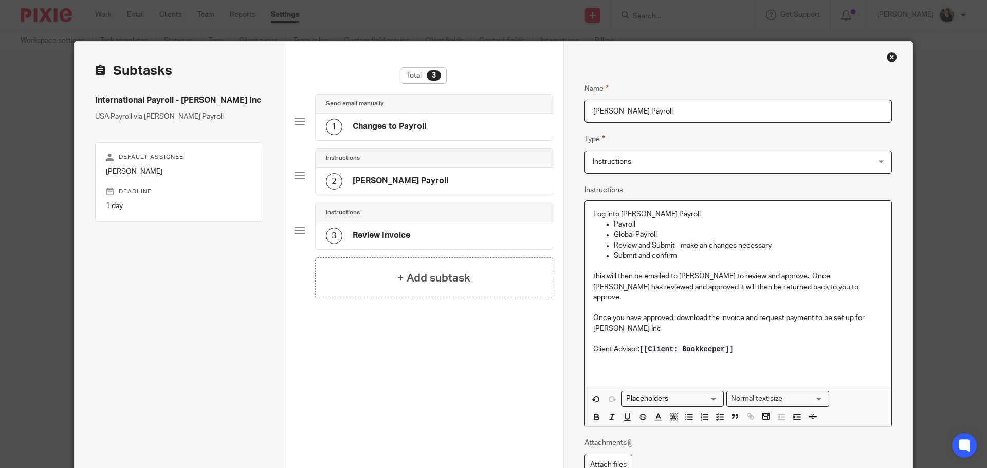
click at [634, 344] on p "Client Advisor: [[Client: Bookkeeper]]" at bounding box center [738, 359] width 290 height 31
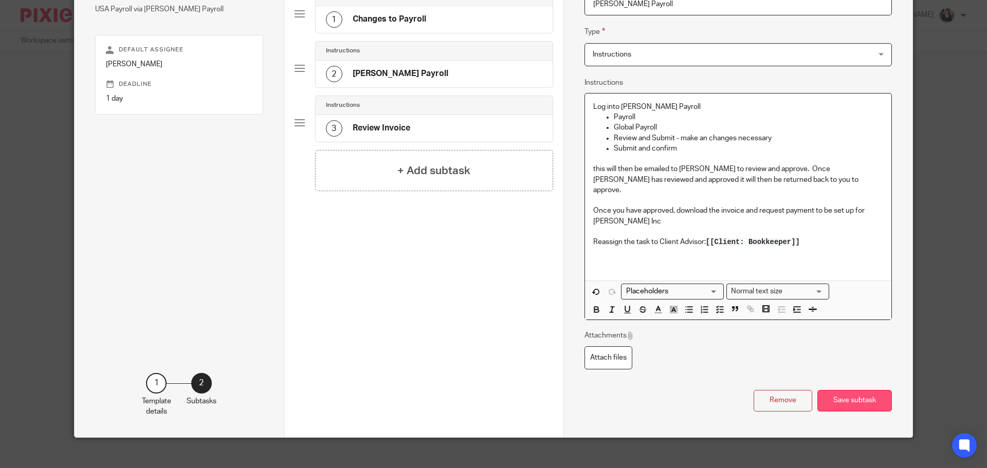
scroll to position [108, 0]
click at [851, 394] on button "Save subtask" at bounding box center [854, 401] width 75 height 22
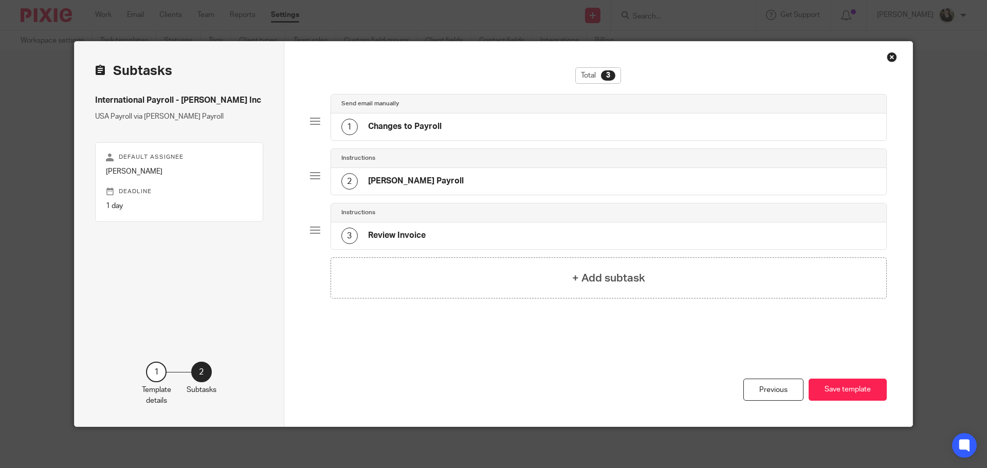
click at [384, 243] on div "3 Review Invoice" at bounding box center [383, 236] width 84 height 16
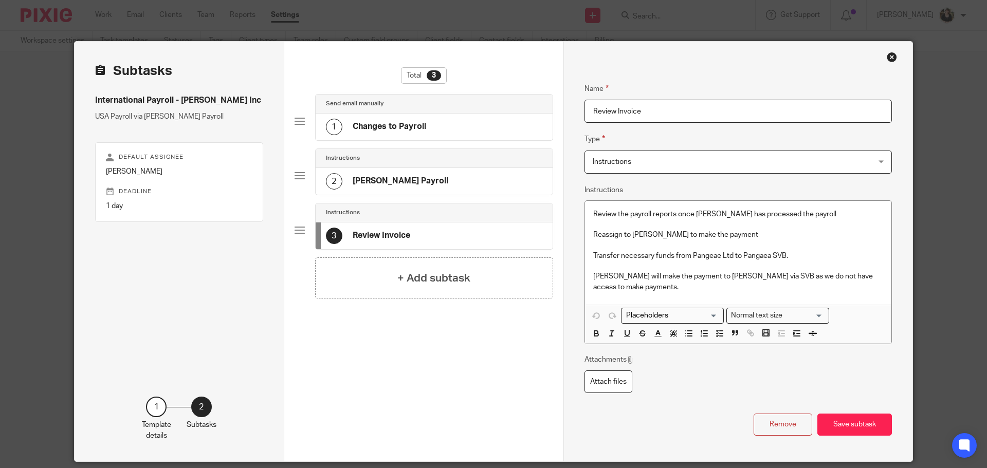
drag, startPoint x: 629, startPoint y: 108, endPoint x: 501, endPoint y: 108, distance: 128.0
click at [501, 108] on div "Subtasks International Payroll - Deel Inc USA Payroll via Deel Payroll Default …" at bounding box center [494, 252] width 838 height 420
type input "Payment Set Up"
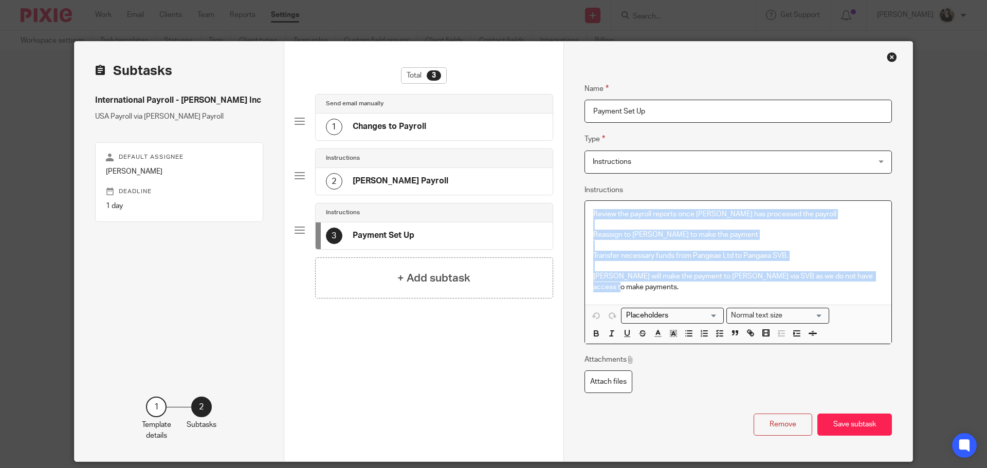
drag, startPoint x: 587, startPoint y: 216, endPoint x: 965, endPoint y: 340, distance: 398.3
click at [965, 340] on div "Template details Name International Payroll - Deel Inc Description USA Payroll …" at bounding box center [493, 234] width 987 height 468
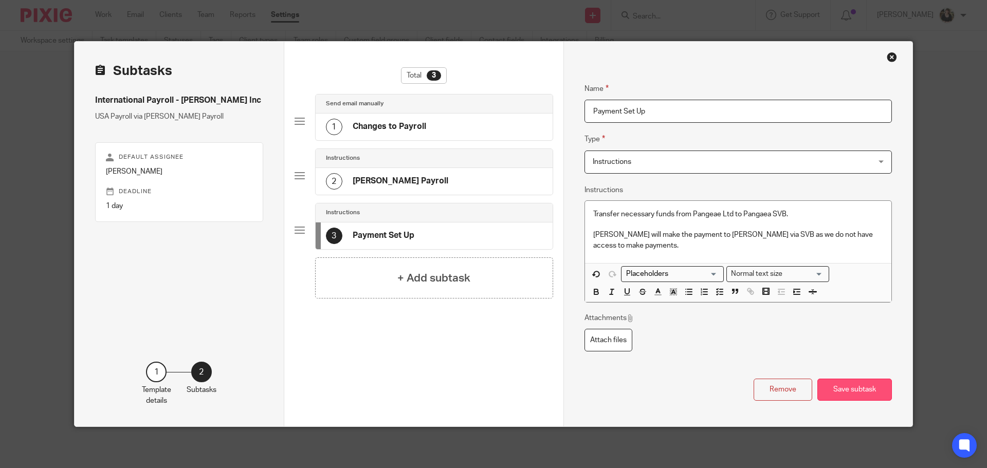
click at [845, 397] on button "Save subtask" at bounding box center [854, 390] width 75 height 22
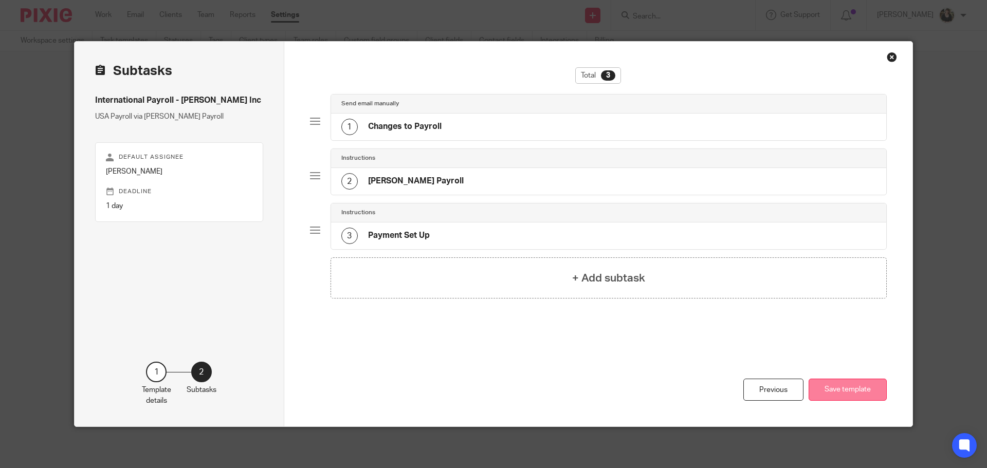
click at [845, 395] on button "Save template" at bounding box center [848, 390] width 78 height 22
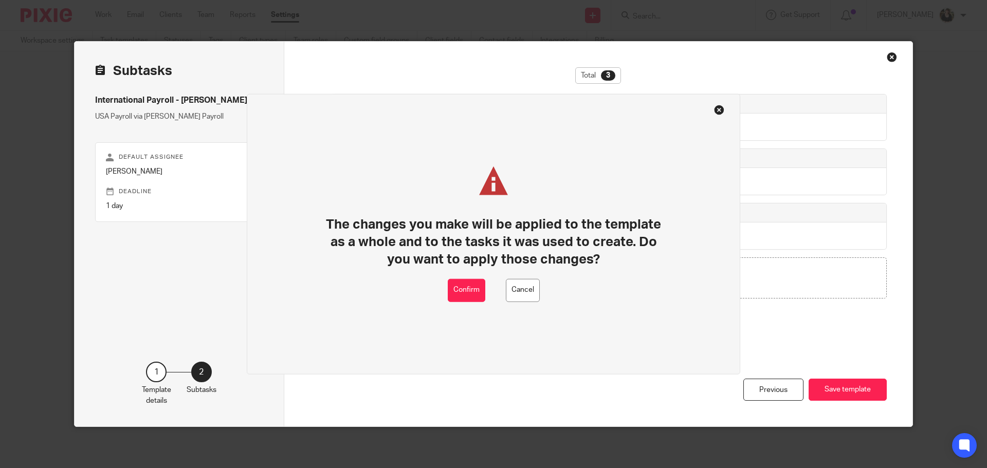
click at [441, 293] on div "The changes you make will be applied to the template as a whole and to the task…" at bounding box center [494, 234] width 494 height 281
click at [461, 296] on button "Confirm" at bounding box center [467, 290] width 38 height 23
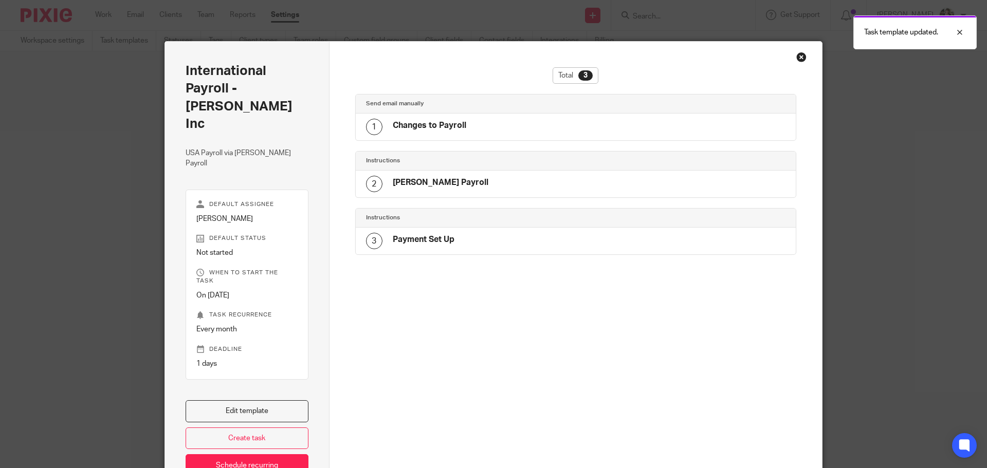
click at [800, 56] on div "Close this dialog window" at bounding box center [801, 57] width 10 height 10
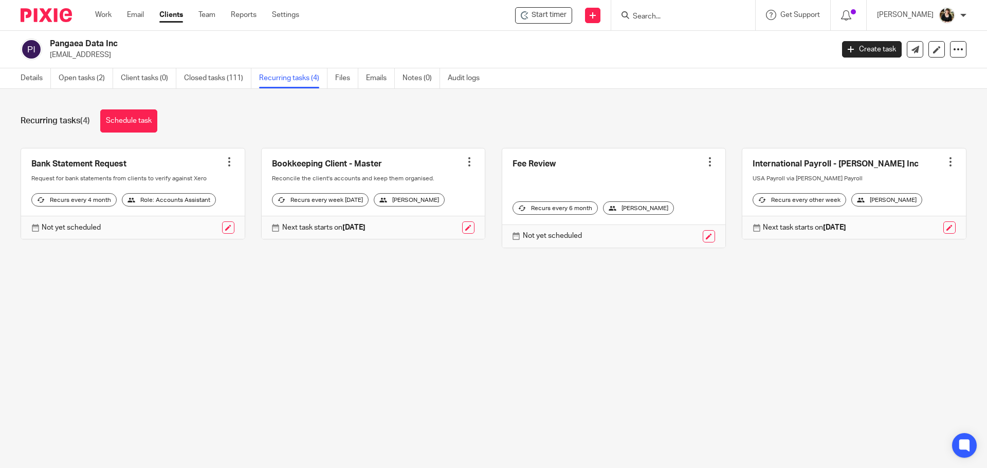
click at [556, 126] on div "Recurring tasks (4) Schedule task" at bounding box center [494, 121] width 946 height 23
drag, startPoint x: 636, startPoint y: 17, endPoint x: 645, endPoint y: 17, distance: 8.8
click at [637, 17] on input "Search" at bounding box center [678, 16] width 93 height 9
click at [652, 15] on input "Search" at bounding box center [678, 16] width 93 height 9
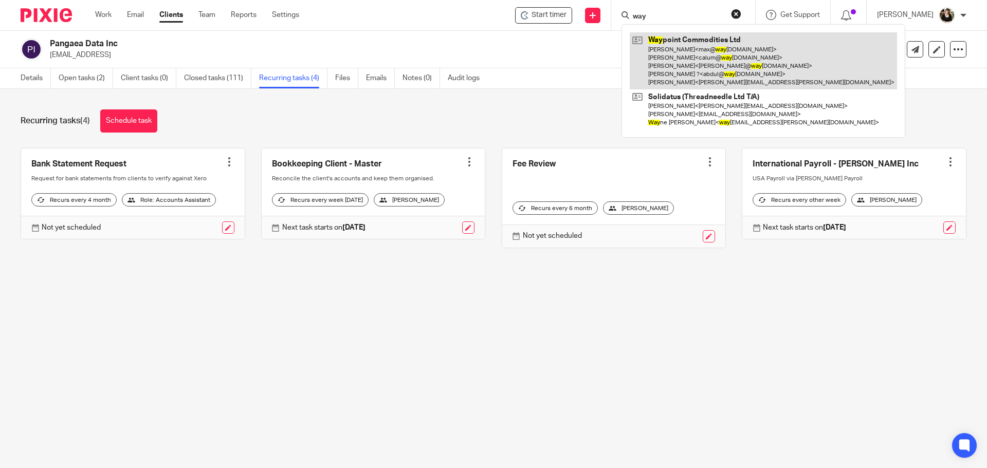
type input "way"
click at [669, 53] on link at bounding box center [763, 60] width 267 height 57
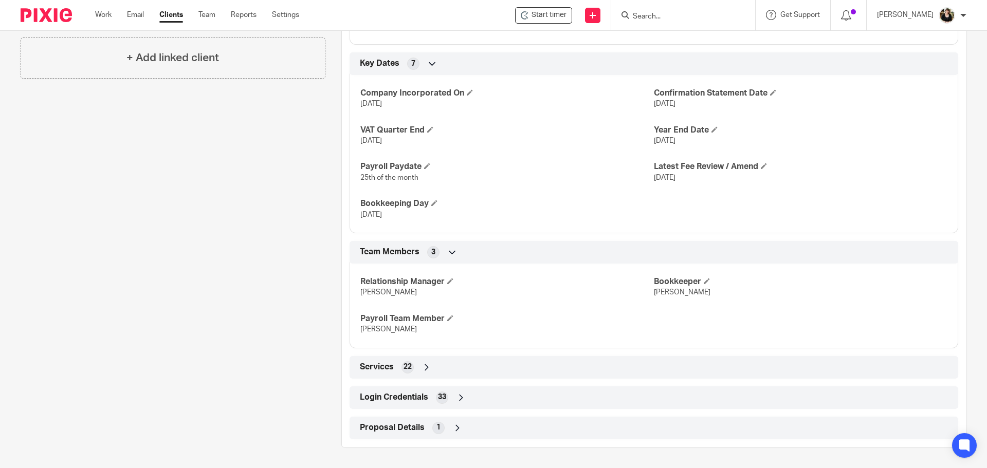
click at [396, 407] on div "Login Credentials 33" at bounding box center [654, 398] width 609 height 23
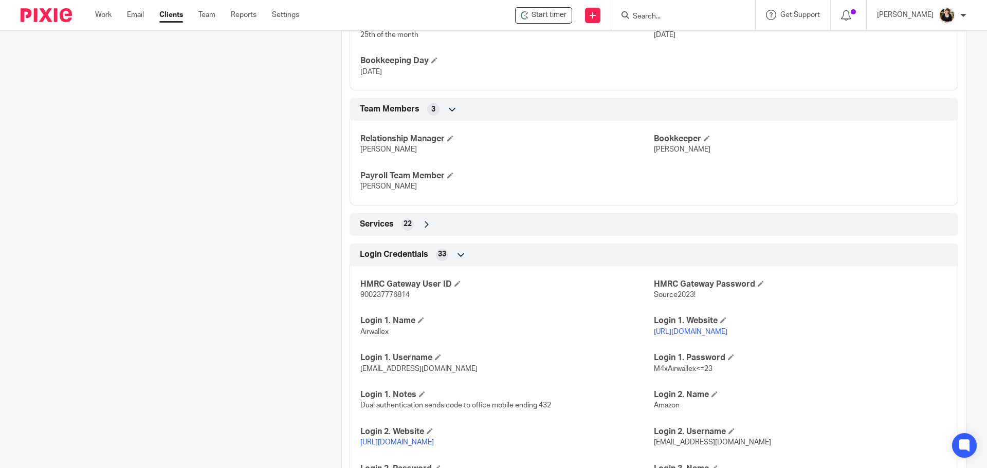
scroll to position [999, 0]
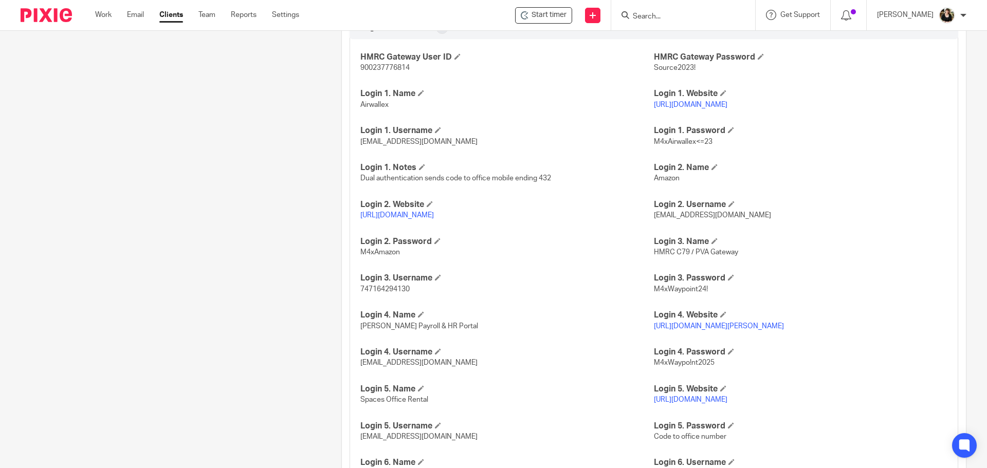
click at [699, 330] on link "[URL][DOMAIN_NAME][PERSON_NAME]" at bounding box center [719, 326] width 130 height 7
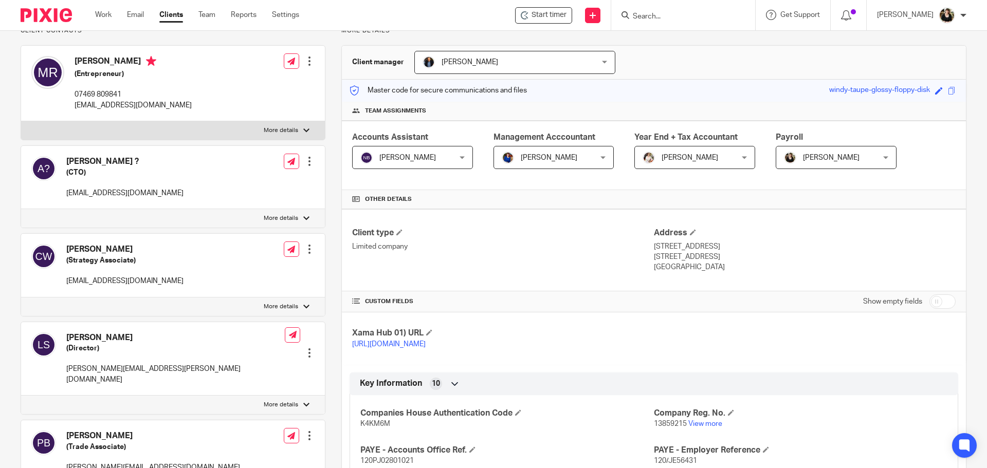
scroll to position [0, 0]
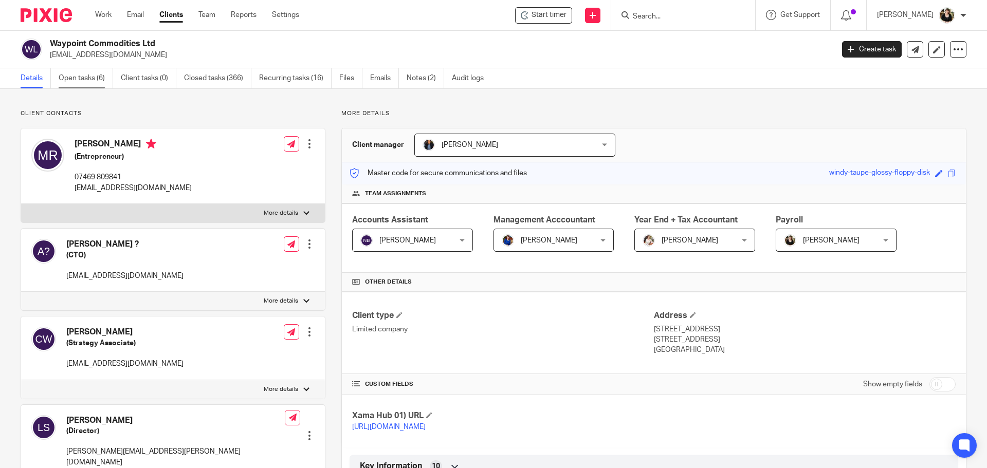
click at [75, 83] on link "Open tasks (6)" at bounding box center [86, 78] width 54 height 20
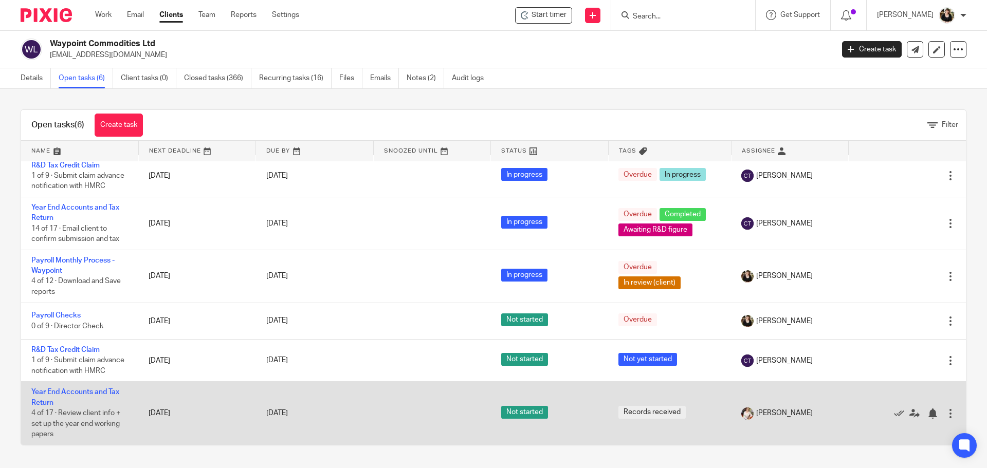
scroll to position [28, 0]
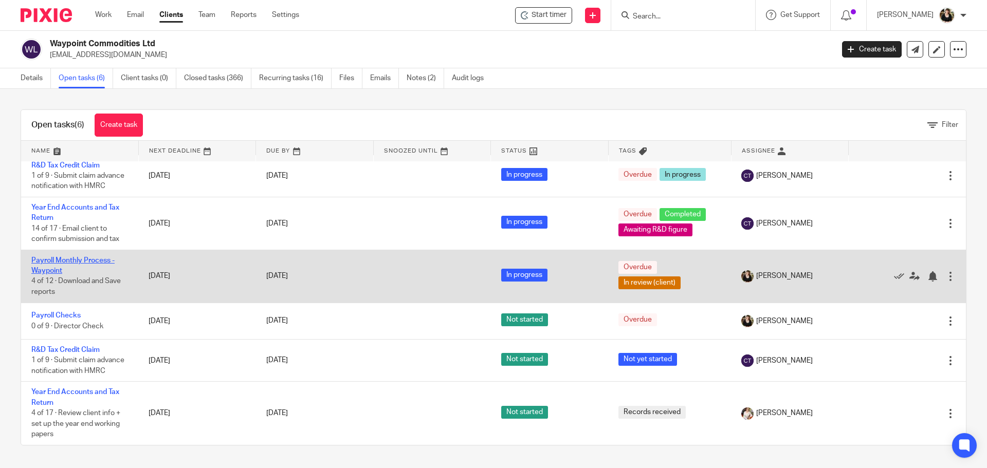
click at [70, 257] on link "Payroll Monthly Process - Waypoint" at bounding box center [72, 265] width 83 height 17
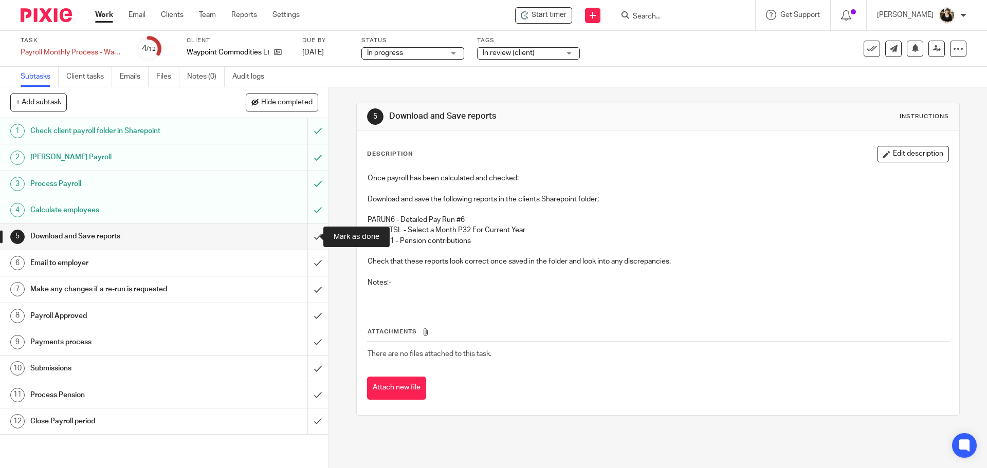
click at [310, 235] on input "submit" at bounding box center [164, 237] width 329 height 26
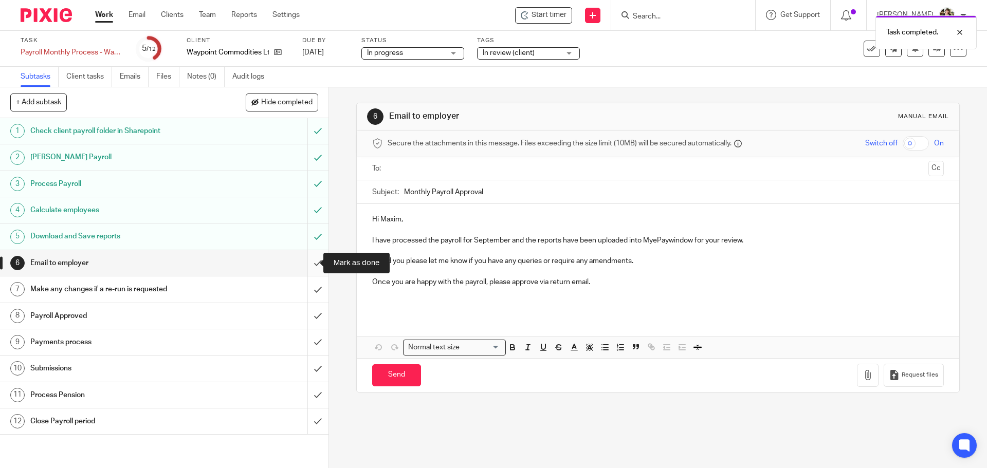
click at [305, 263] on input "submit" at bounding box center [164, 263] width 329 height 26
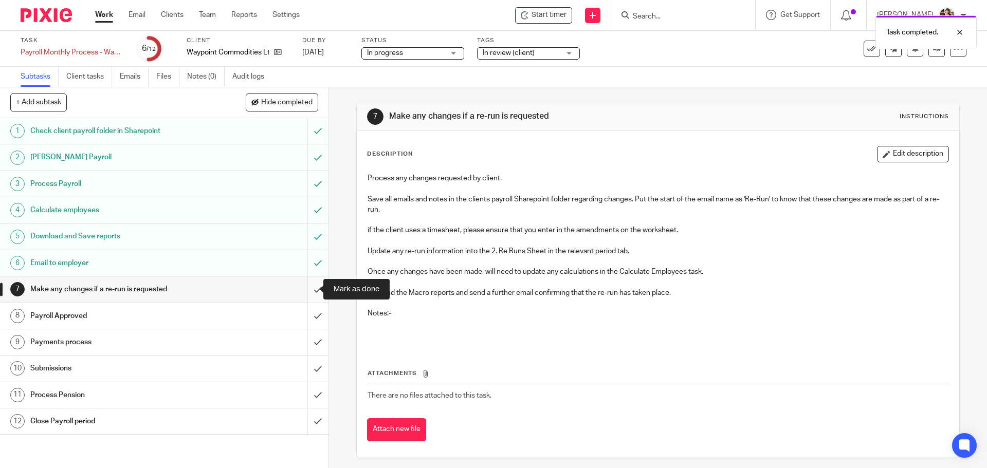
click at [308, 289] on input "submit" at bounding box center [164, 290] width 329 height 26
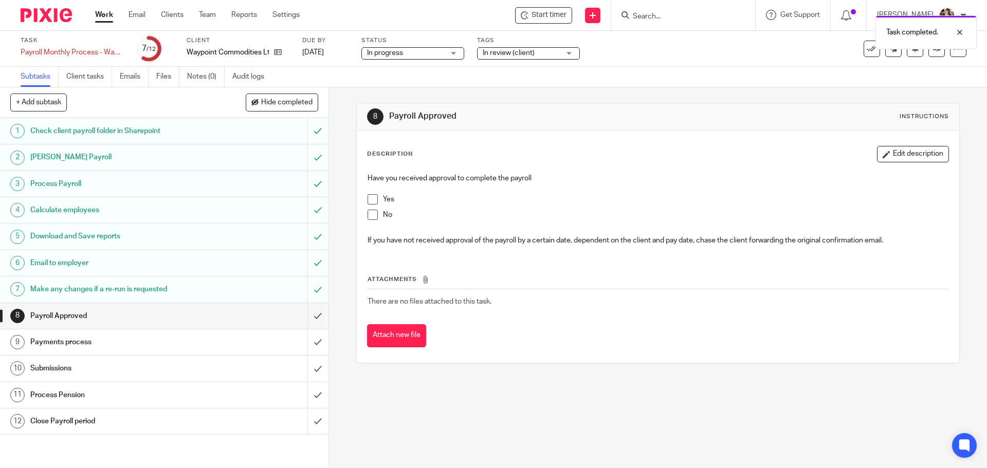
click at [369, 197] on span at bounding box center [373, 199] width 10 height 10
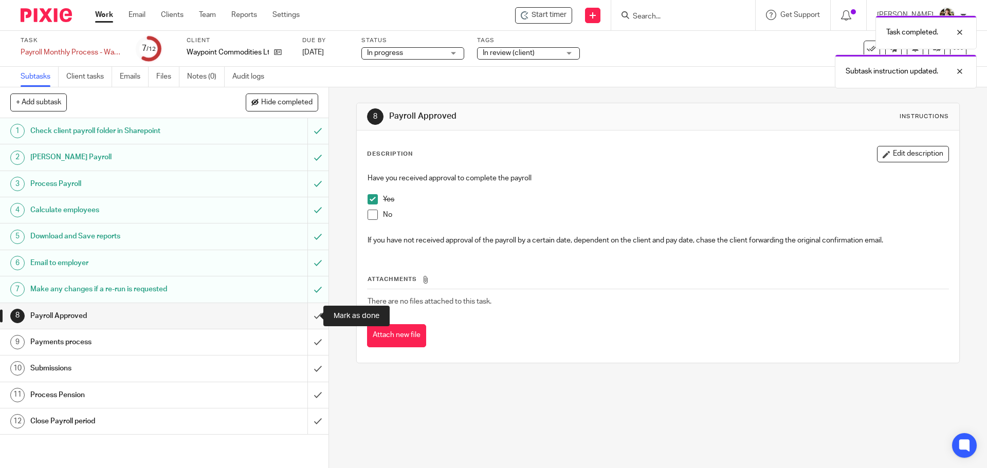
click at [306, 313] on input "submit" at bounding box center [164, 316] width 329 height 26
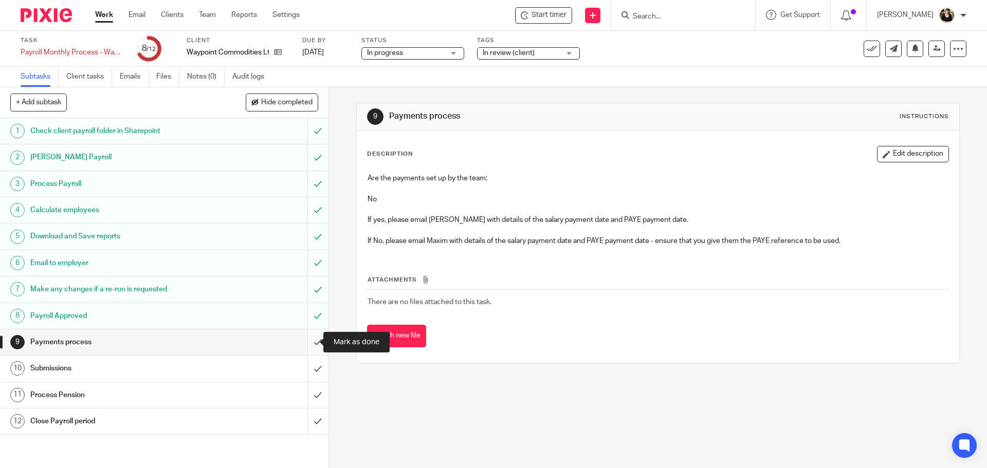
click at [306, 336] on input "submit" at bounding box center [164, 343] width 329 height 26
